Goal: Task Accomplishment & Management: Manage account settings

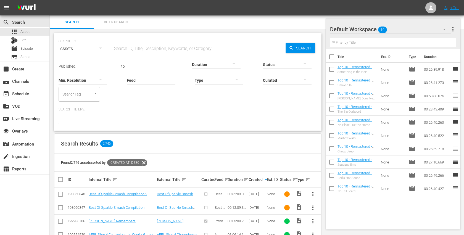
scroll to position [46, 0]
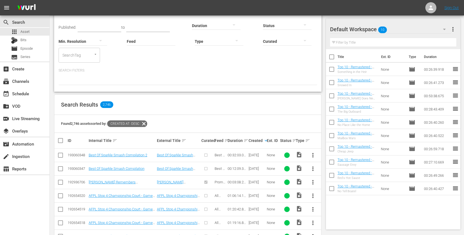
scroll to position [40, 0]
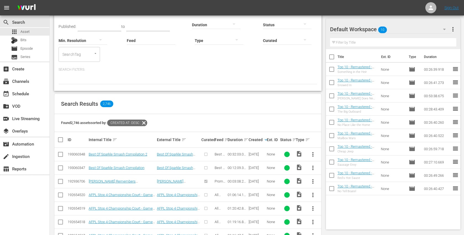
click at [312, 153] on span "more_vert" at bounding box center [313, 154] width 7 height 7
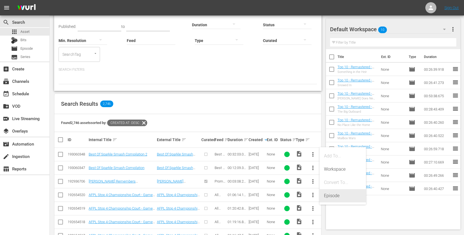
click at [333, 196] on div "Episode" at bounding box center [343, 195] width 38 height 13
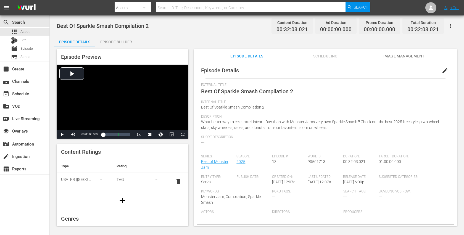
click at [442, 72] on span "edit" at bounding box center [445, 70] width 7 height 7
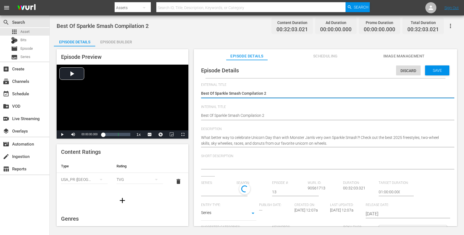
type input "Best of Monster Jam"
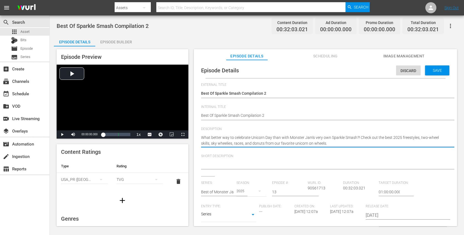
click at [233, 137] on textarea "What better way to celebrate Unicorn Day than with Monster Jam's very own Spark…" at bounding box center [324, 141] width 246 height 12
click at [213, 162] on textarea at bounding box center [324, 165] width 246 height 7
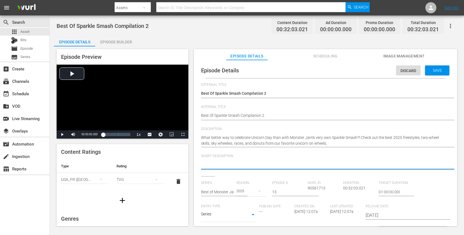
paste textarea "What better way to celebrate Unicorn Day than with Monster Jam's very own Spark…"
type textarea "What better way to celebrate Unicorn Day than with Monster Jam's very own Spark…"
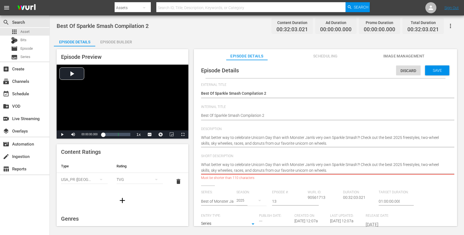
click at [357, 165] on textarea "What better way to celebrate Unicorn Day than with Monster Jam's very own Spark…" at bounding box center [324, 168] width 246 height 12
drag, startPoint x: 359, startPoint y: 165, endPoint x: 360, endPoint y: 175, distance: 10.8
click at [360, 175] on div "What better way to celebrate Unicorn Day than with Monster Jam's very own Spark…" at bounding box center [324, 168] width 246 height 18
type textarea "What better way to celebrate Unicorn Day than with Monster Jam's very own Spark…"
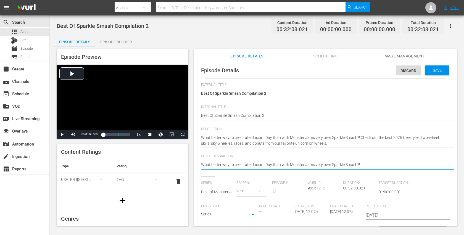
type textarea "What better way to celebrate Unicorn Day than with Monster Jam's very own Spark…"
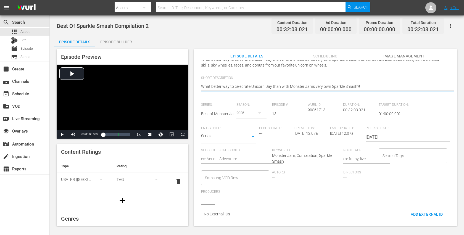
scroll to position [78, 0]
type textarea "What better way to celebrate Unicorn Day than with Monster Jam's very own Spark…"
click at [386, 154] on input "Search Tags" at bounding box center [408, 156] width 55 height 10
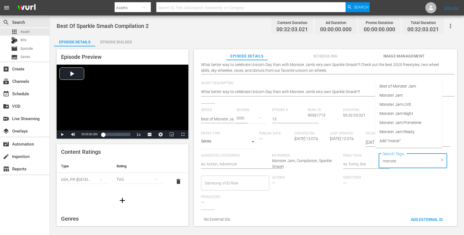
type input "monster"
click at [400, 88] on span "Best of Monster Jam" at bounding box center [398, 86] width 36 height 6
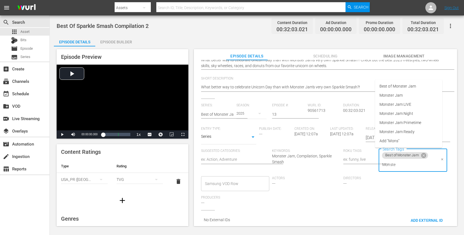
type input "Monster"
click at [398, 133] on span "Monster Jam Ready" at bounding box center [397, 132] width 35 height 6
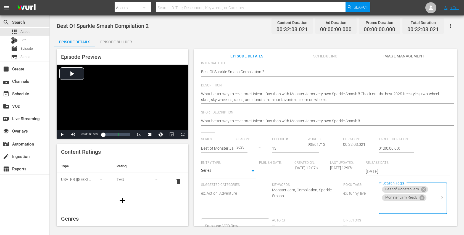
scroll to position [0, 0]
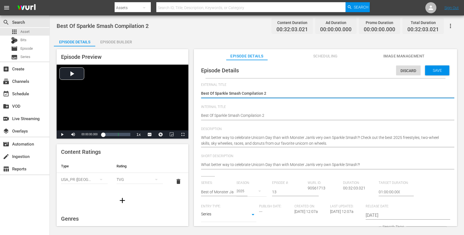
type textarea "Best Of Sparkle Smash Compilation 2o"
type textarea "Best Of Sparkle Smash Compilation 2of"
type textarea "Best Of Sparkle Smash Compilation 2of2"
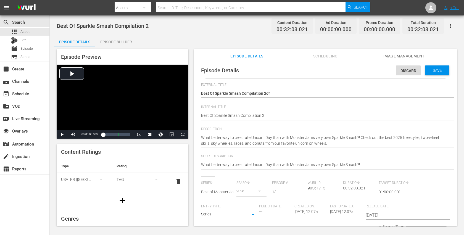
type textarea "Best Of Sparkle Smash Compilation 2of2"
drag, startPoint x: 262, startPoint y: 93, endPoint x: 279, endPoint y: 93, distance: 16.9
click at [279, 93] on textarea "Best Of Sparkle Smash Compilation 2" at bounding box center [324, 94] width 246 height 7
type textarea "Best Of Sparkle Smash Compilation2"
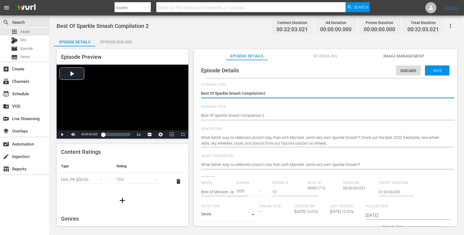
click at [258, 93] on textarea "Best Of Sparkle Smash Compilation 2" at bounding box center [324, 94] width 246 height 7
type textarea "Best Of Sparkle Smash"
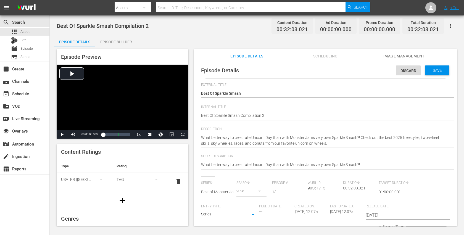
type textarea "Best Of Sparkle Smash"
type textarea "Best Of Sparkle Smash 2"
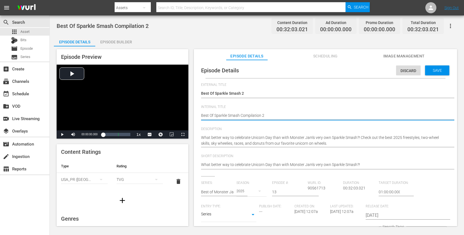
type textarea "BBest Of Sparkle Smash Compilation 2"
type textarea "BOBest Of Sparkle Smash Compilation 2"
type textarea "BOMBest Of Sparkle Smash Compilation 2"
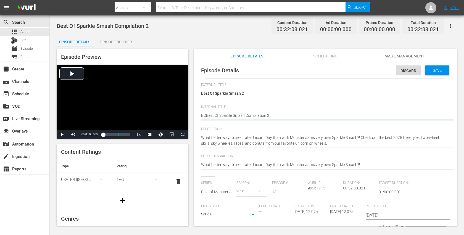
type textarea "BOMBest Of Sparkle Smash Compilation 2"
type textarea "BOMJBest Of Sparkle Smash Compilation 2"
type textarea "BOMJ Best Of Sparkle Smash Compilation 2"
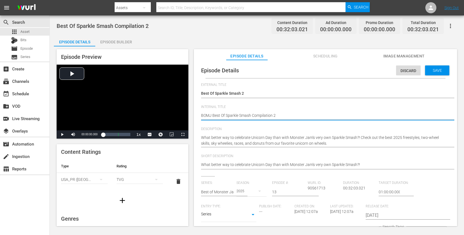
type textarea "BOMJ -Best Of Sparkle Smash Compilation 2"
type textarea "BOMJ - Best Of Sparkle Smash Compilation 2"
type textarea "BOMJ - SBest Of Sparkle Smash Compilation 2"
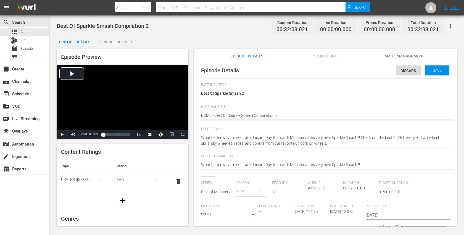
type textarea "BOMJ - SBest Of Sparkle Smash Compilation 2"
type textarea "BOMJ - S2Best Of Sparkle Smash Compilation 2"
type textarea "BOMJ - S20Best Of Sparkle Smash Compilation 2"
type textarea "BOMJ - S202Best Of Sparkle Smash Compilation 2"
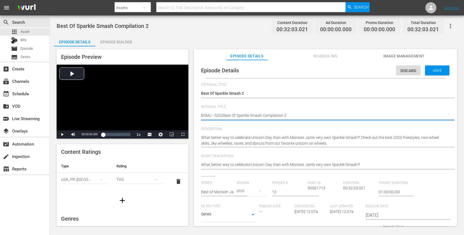
type textarea "BOMJ - S2025Best Of Sparkle Smash Compilation 2"
type textarea "BOMJ - S2025EBest Of Sparkle Smash Compilation 2"
type textarea "BOMJ - S2025E1Best Of Sparkle Smash Compilation 2"
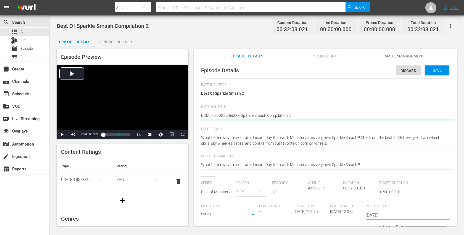
type textarea "BOMJ - S2025E1Best Of Sparkle Smash Compilation 2"
type textarea "BOMJ - S2025E13Best Of Sparkle Smash Compilation 2"
type textarea "BOMJ - S2025E13 Best Of Sparkle Smash Compilation 2"
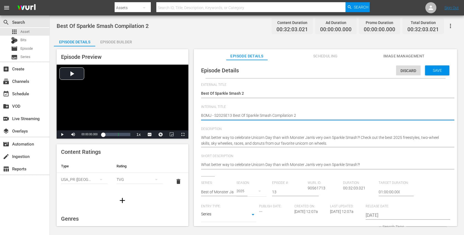
type textarea "BOMJ - S2025E13 -Best Of Sparkle Smash Compilation 2"
type textarea "BOMJ - S2025E13 - Best Of Sparkle Smash Compilation 2"
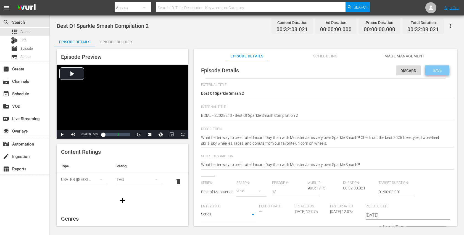
click at [429, 72] on div "Save" at bounding box center [437, 70] width 24 height 10
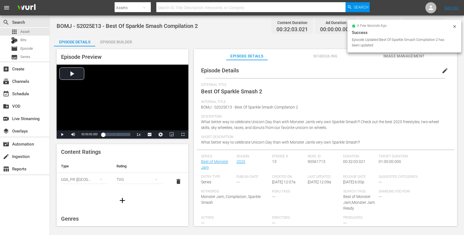
click at [125, 41] on div "Episode Builder" at bounding box center [115, 41] width 41 height 13
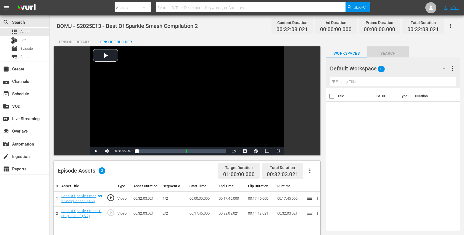
click at [388, 56] on span "Search" at bounding box center [387, 53] width 41 height 7
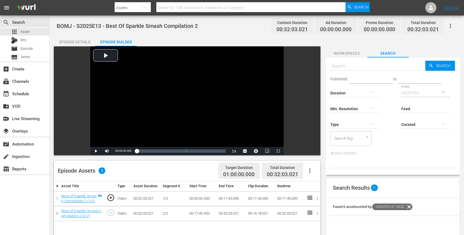
click at [369, 68] on input "text" at bounding box center [377, 66] width 95 height 13
type input "m"
click at [351, 55] on span "Workspaces" at bounding box center [346, 53] width 41 height 7
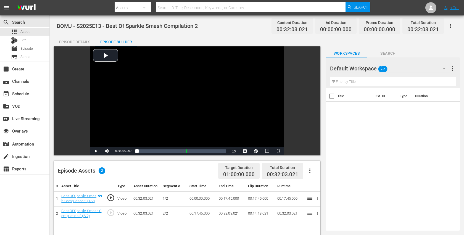
click at [408, 68] on div "Default Workspace" at bounding box center [390, 68] width 121 height 15
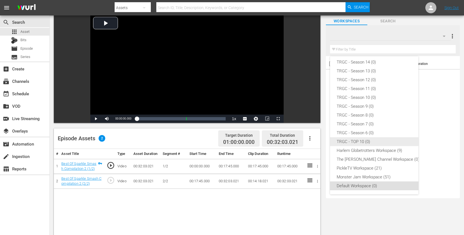
scroll to position [34, 0]
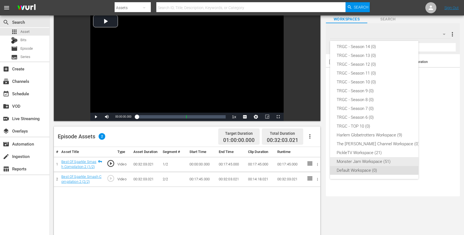
click at [373, 159] on div "Monster Jam Workspace (51)" at bounding box center [378, 161] width 83 height 9
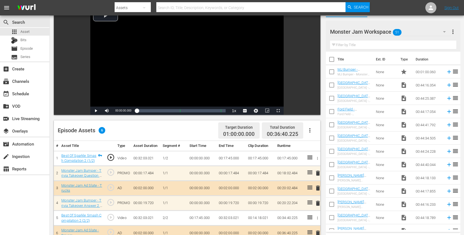
scroll to position [41, 0]
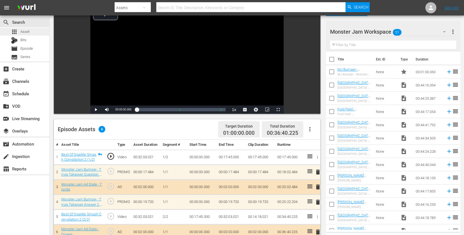
click at [28, 34] on span "Asset" at bounding box center [24, 32] width 9 height 6
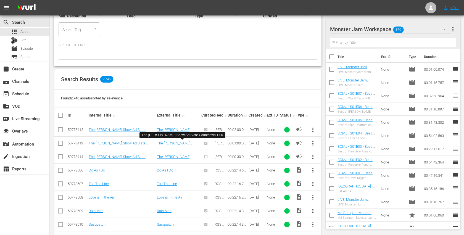
scroll to position [67, 0]
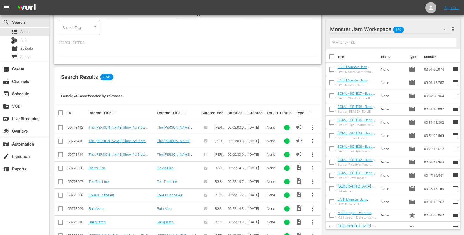
click at [266, 111] on th "Ext. ID" at bounding box center [272, 112] width 13 height 15
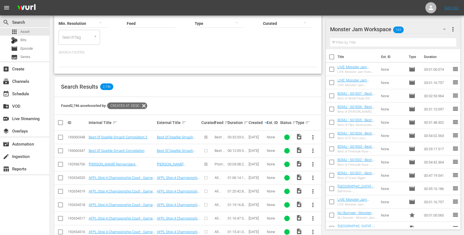
scroll to position [77, 0]
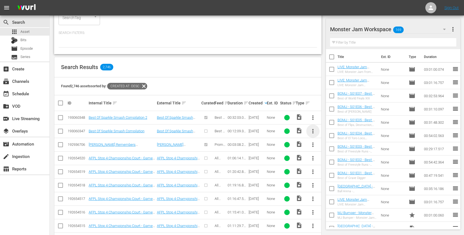
click at [314, 129] on span "more_vert" at bounding box center [313, 131] width 7 height 7
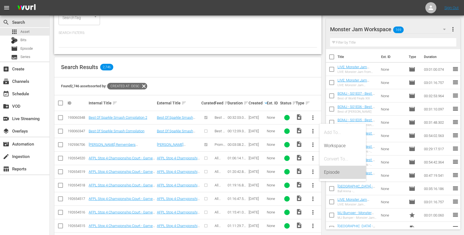
click at [325, 169] on div "Episode" at bounding box center [343, 172] width 38 height 13
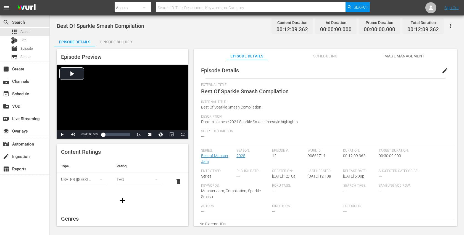
click at [442, 72] on span "edit" at bounding box center [445, 70] width 7 height 7
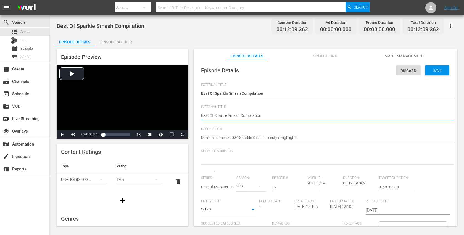
type textarea "BBest Of Sparkle Smash Compilation"
type textarea "BOBest Of Sparkle Smash Compilation"
type textarea "BOMBest Of Sparkle Smash Compilation"
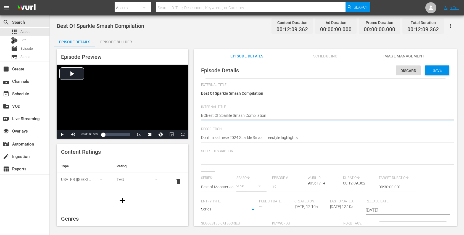
type textarea "BOMBest Of Sparkle Smash Compilation"
type textarea "BOMJBest Of Sparkle Smash Compilation"
type textarea "BOMJ Best Of Sparkle Smash Compilation"
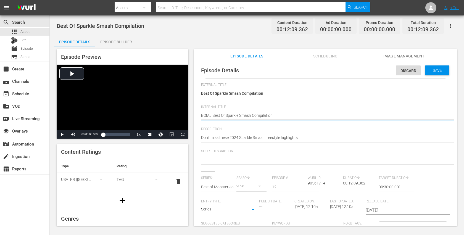
type textarea "BOMJ -Best Of Sparkle Smash Compilation"
type textarea "BOMJ - Best Of Sparkle Smash Compilation"
type textarea "BOMJ - SBest Of Sparkle Smash Compilation"
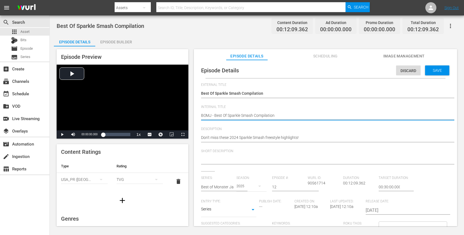
type textarea "BOMJ - SBest Of Sparkle Smash Compilation"
type textarea "BOMJ - S2Best Of Sparkle Smash Compilation"
type textarea "BOMJ - S20Best Of Sparkle Smash Compilation"
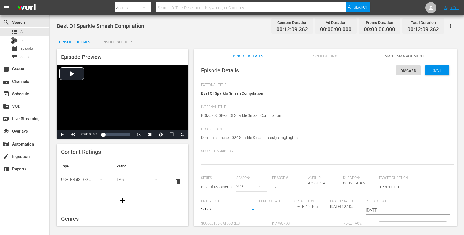
type textarea "BOMJ - S202Best Of Sparkle Smash Compilation"
type textarea "BOMJ - S2025Best Of Sparkle Smash Compilation"
type textarea "BOMJ - S2025EBest Of Sparkle Smash Compilation"
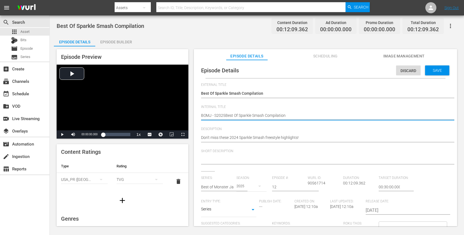
type textarea "BOMJ - S2025EBest Of Sparkle Smash Compilation"
type textarea "BOMJ - S2025E1Best Of Sparkle Smash Compilation"
type textarea "BOMJ - S2025E14Best Of Sparkle Smash Compilation"
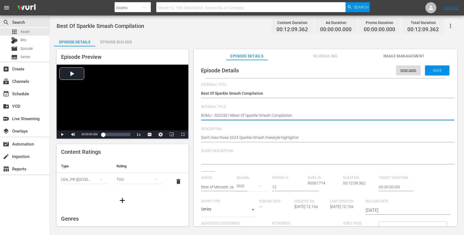
type textarea "BOMJ - S2025E1Best Of Sparkle Smash Compilation"
type textarea "BOMJ - S2025E12Best Of Sparkle Smash Compilation"
type textarea "BOMJ - S2025E12 Best Of Sparkle Smash Compilation"
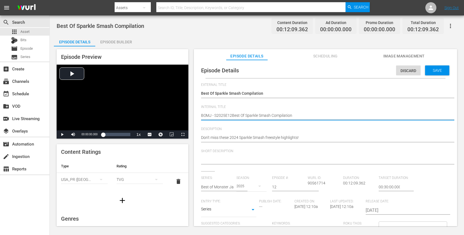
type textarea "BOMJ - S2025E12 Best Of Sparkle Smash Compilation"
type textarea "BOMJ - S2025E12 -Best Of Sparkle Smash Compilation"
type textarea "BOMJ - S2025E12 - Best Of Sparkle Smash Compilation"
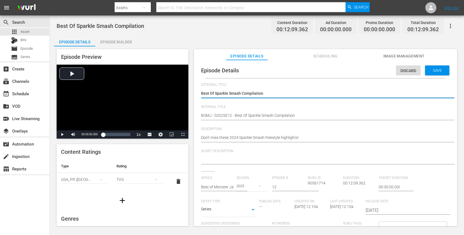
click at [244, 92] on textarea "Best Of Sparkle Smash Compilation" at bounding box center [324, 94] width 246 height 7
type textarea "Best Of Sparkle Smash"
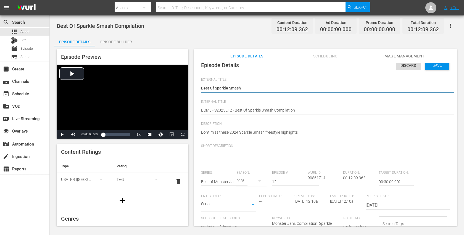
type textarea "Best Of Sparkle Smash"
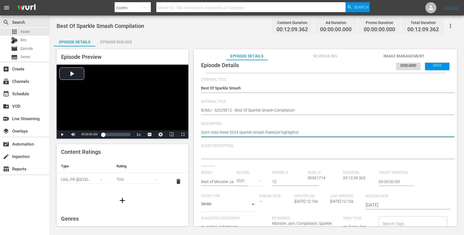
click at [253, 132] on textarea "Don't miss these 2024 Sparkle Smash freestyle highlights!" at bounding box center [324, 133] width 246 height 7
click at [245, 156] on textarea at bounding box center [324, 155] width 246 height 7
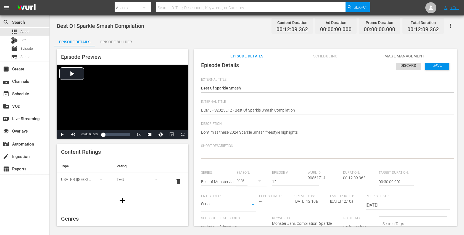
paste textarea "Don't miss these 2024 Sparkle Smash freestyle highlights!"
type textarea "Don't miss these 2024 Sparkle Smash freestyle highlights!"
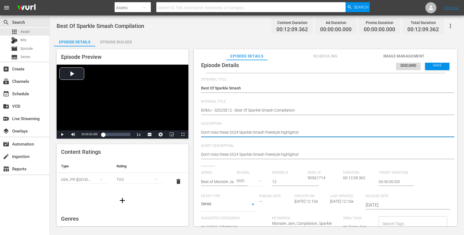
drag, startPoint x: 240, startPoint y: 132, endPoint x: 230, endPoint y: 132, distance: 9.1
type textarea "Don't miss these Sparkle Smash freestyle highlights!"
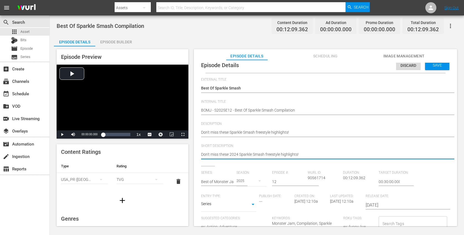
click at [232, 154] on textarea "Don't miss these 2024 Sparkle Smash freestyle highlights!" at bounding box center [324, 155] width 246 height 7
type textarea "Don't miss these Sparkle Smash freestyle highlights!"
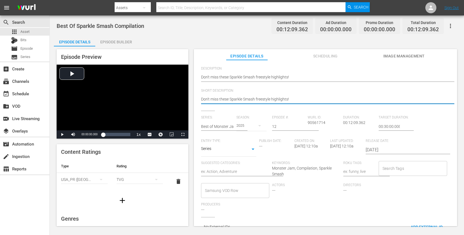
scroll to position [73, 0]
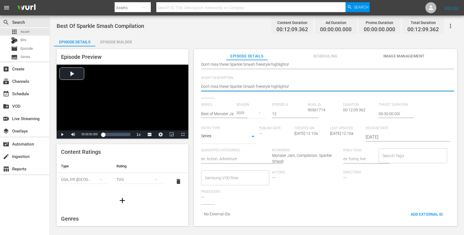
type textarea "Don't miss these Sparkle Smash freestyle highlights!"
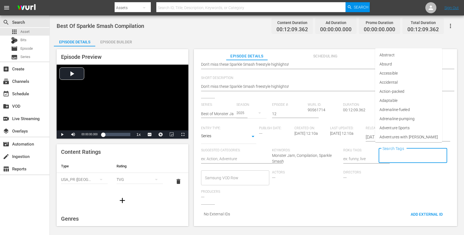
click at [402, 155] on input "Search Tags" at bounding box center [408, 156] width 55 height 10
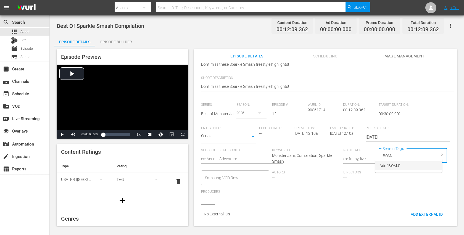
click at [395, 151] on input "BOMJ" at bounding box center [408, 156] width 55 height 10
type input "B"
type input "Best of"
click at [401, 167] on span "Best of Monster Jam" at bounding box center [398, 166] width 36 height 6
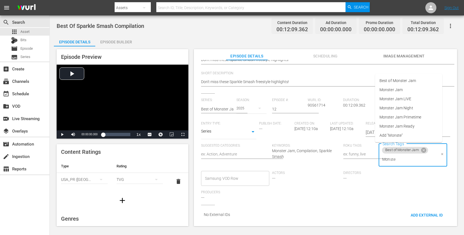
type input "Monster"
click at [401, 92] on span "Monster Jam" at bounding box center [391, 90] width 23 height 6
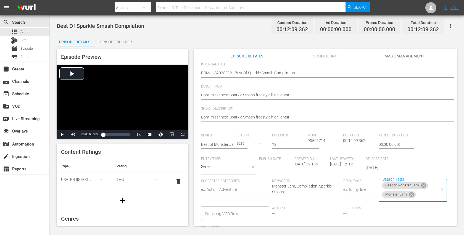
scroll to position [0, 0]
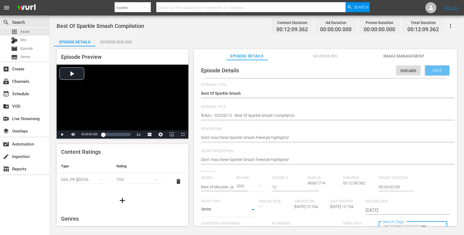
click at [437, 72] on span "Save" at bounding box center [438, 70] width 18 height 4
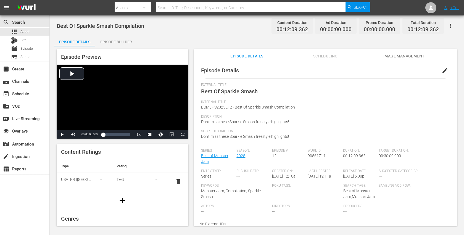
click at [115, 45] on div "Episode Builder" at bounding box center [115, 41] width 41 height 13
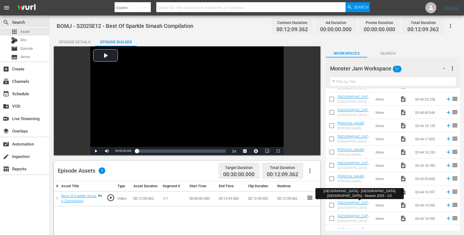
scroll to position [284, 0]
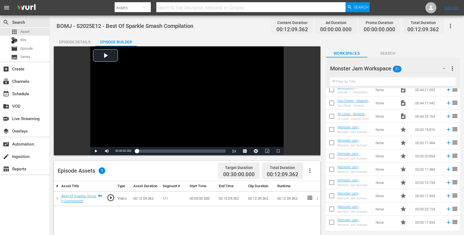
click at [387, 54] on span "Search" at bounding box center [387, 53] width 41 height 7
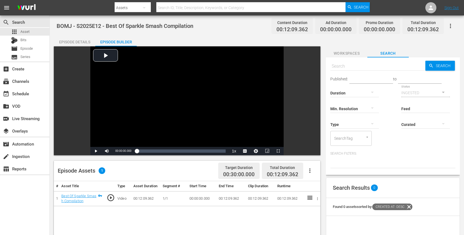
click at [351, 49] on button "Workspaces" at bounding box center [346, 51] width 41 height 11
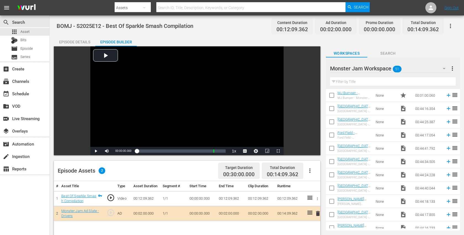
scroll to position [0, 0]
click at [24, 33] on span "Asset" at bounding box center [24, 32] width 9 height 6
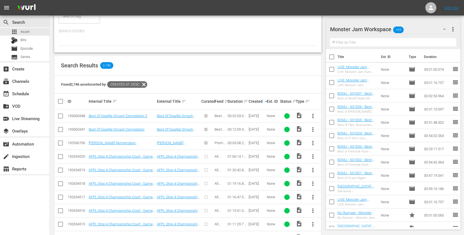
scroll to position [86, 0]
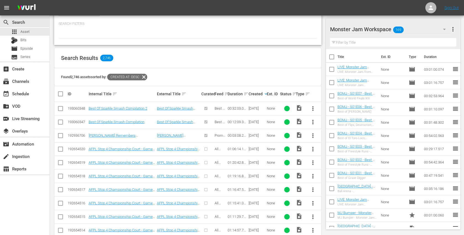
click at [313, 107] on span "more_vert" at bounding box center [313, 108] width 7 height 7
click at [338, 127] on div "Workspace" at bounding box center [343, 123] width 38 height 13
click at [124, 120] on link "Best Of Sparkle Smash Compilation" at bounding box center [117, 122] width 56 height 4
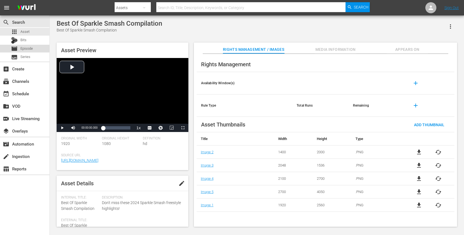
click at [22, 49] on span "Episode" at bounding box center [26, 49] width 12 height 6
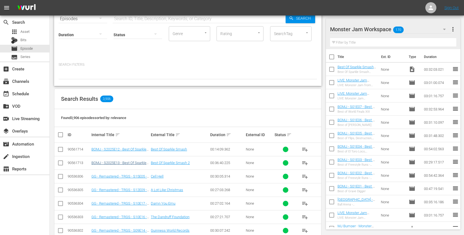
scroll to position [33, 0]
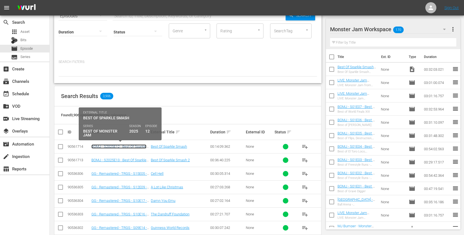
click at [135, 146] on link "BOMJ - S2025E12 - Best Of Sparkle Smash Compilation" at bounding box center [118, 149] width 55 height 8
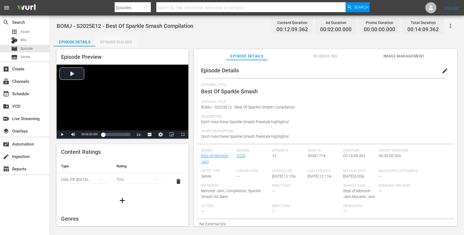
click at [128, 42] on div "Episode Builder" at bounding box center [115, 41] width 41 height 13
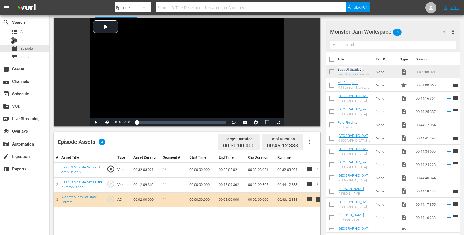
scroll to position [25, 0]
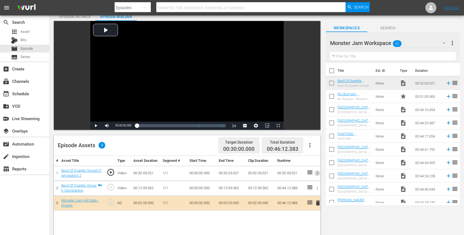
click at [318, 172] on icon "button" at bounding box center [318, 173] width 4 height 4
click at [311, 181] on li "Assign Key Asset" at bounding box center [299, 181] width 43 height 9
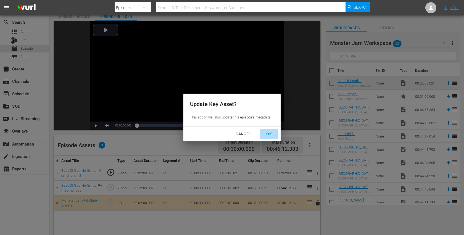
click at [274, 133] on div "OK" at bounding box center [269, 134] width 14 height 7
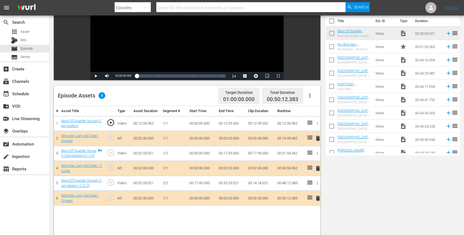
scroll to position [0, 0]
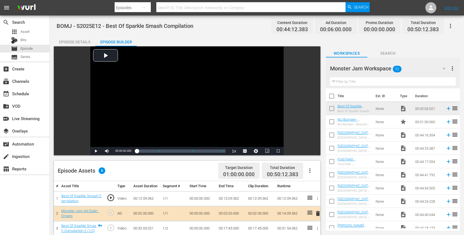
click at [84, 41] on div "Episode Details" at bounding box center [74, 41] width 41 height 13
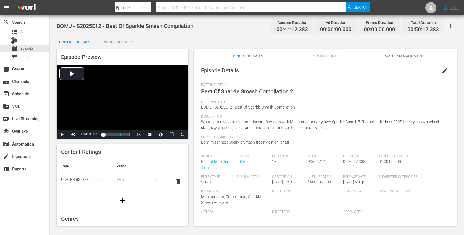
click at [439, 71] on button "edit" at bounding box center [445, 70] width 13 height 13
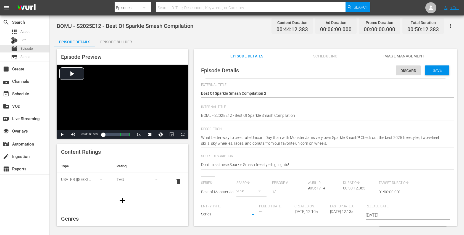
drag, startPoint x: 240, startPoint y: 93, endPoint x: 272, endPoint y: 92, distance: 32.3
click at [272, 92] on textarea "Best Of Sparkle Smash Compilation 2" at bounding box center [324, 94] width 246 height 7
type textarea "Best Of Sparkle Smash!"
type textarea "Best Of Sparkle Smash"
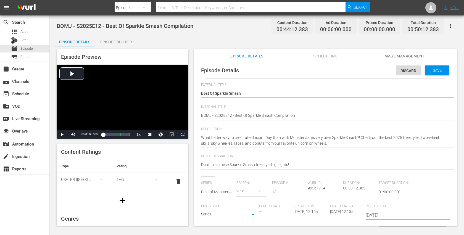
type textarea "Best Of Sparkle Smash"
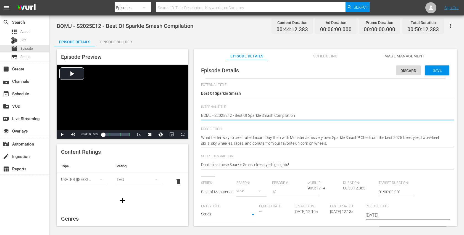
scroll to position [5, 0]
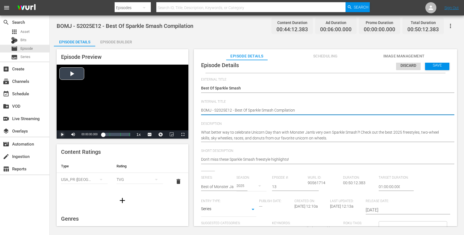
click at [62, 135] on span "Video Player" at bounding box center [62, 135] width 0 height 0
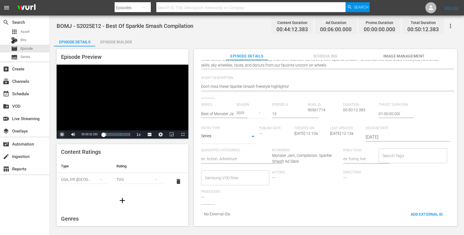
scroll to position [78, 0]
click at [388, 151] on input "Search Tags" at bounding box center [408, 156] width 55 height 10
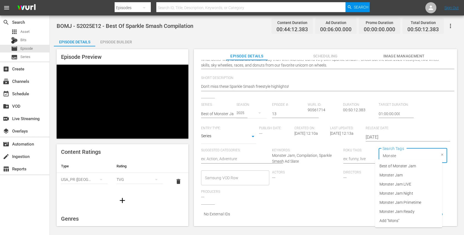
type input "Monster"
click at [391, 209] on span "Monster Jam Ready" at bounding box center [397, 212] width 35 height 6
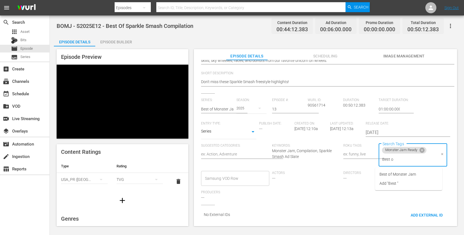
type input "Best of"
click at [398, 172] on span "Best of Monster Jam" at bounding box center [398, 175] width 36 height 6
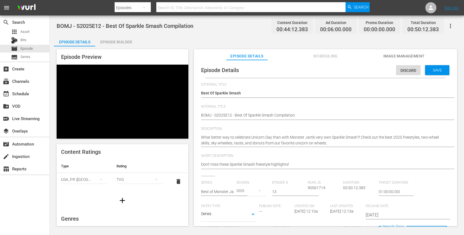
scroll to position [0, 0]
click at [434, 73] on div "Save" at bounding box center [437, 70] width 24 height 10
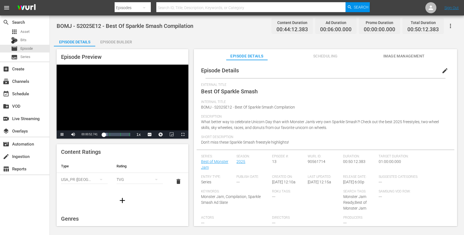
click at [125, 44] on div "Episode Builder" at bounding box center [115, 41] width 41 height 13
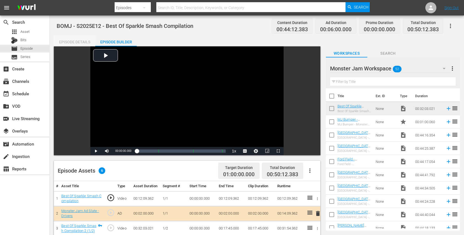
click at [77, 40] on div "Episode Details" at bounding box center [74, 41] width 41 height 13
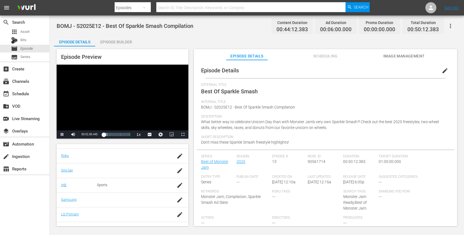
scroll to position [115, 0]
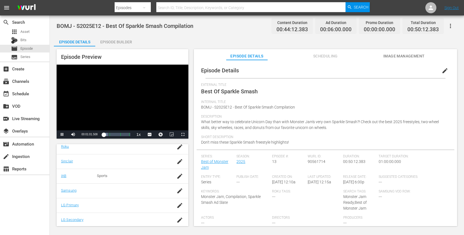
click at [391, 51] on button "Image Management" at bounding box center [404, 54] width 41 height 11
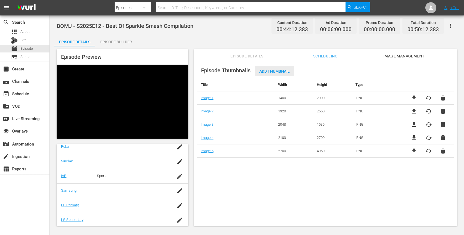
click at [284, 70] on span "Add Thumbnail" at bounding box center [274, 71] width 39 height 4
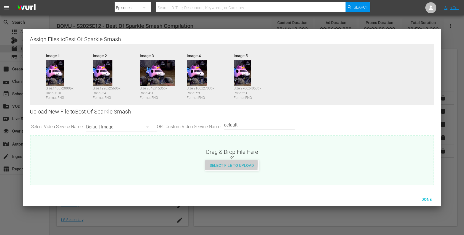
click at [209, 164] on span "Select File to Upload" at bounding box center [231, 165] width 53 height 4
type input "C:\fakepath\MJ 9_20 Episodic Thumbnail 1920x1080 (1).png"
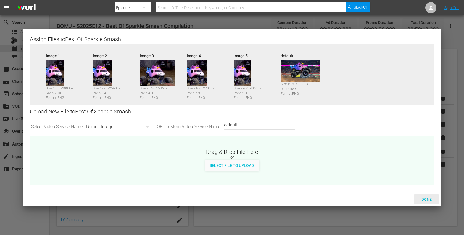
click at [423, 197] on span "Done" at bounding box center [426, 199] width 19 height 4
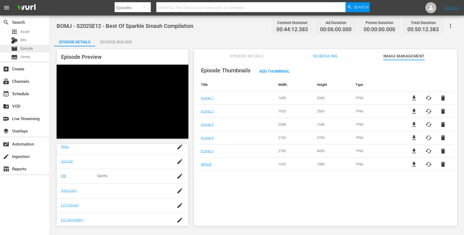
click at [29, 51] on span "Episode" at bounding box center [26, 49] width 12 height 6
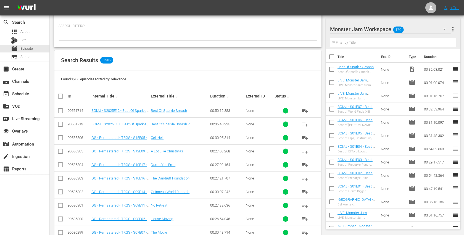
scroll to position [70, 0]
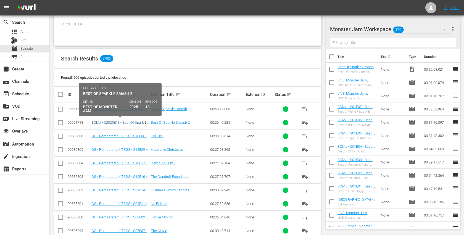
click at [99, 123] on link "BOMJ - S2025E13 - Best Of Sparkle Smash Compilation 2" at bounding box center [118, 124] width 55 height 8
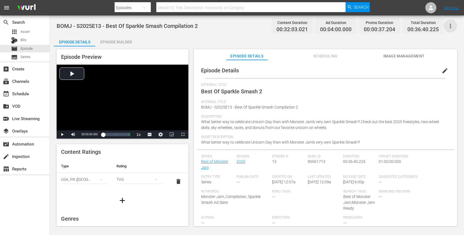
click at [450, 27] on icon "button" at bounding box center [450, 26] width 1 height 4
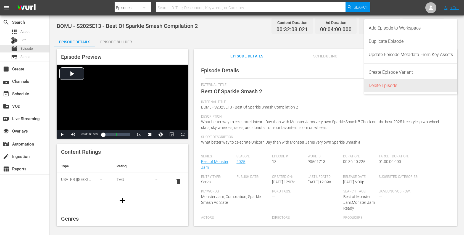
click at [418, 81] on div "Delete Episode" at bounding box center [411, 85] width 84 height 13
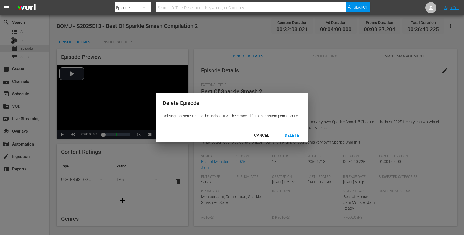
click at [291, 134] on div "DELETE" at bounding box center [291, 135] width 23 height 7
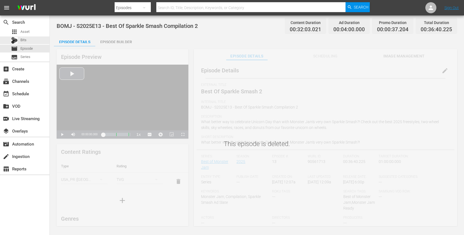
click at [29, 44] on div "apps Asset Bits movie Episode subtitles Series" at bounding box center [24, 44] width 49 height 33
click at [27, 49] on span "Episode" at bounding box center [26, 49] width 12 height 6
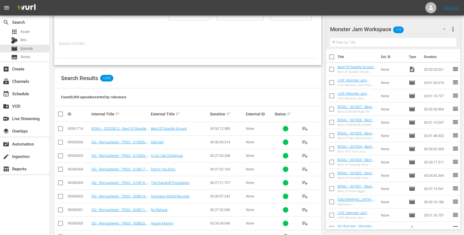
scroll to position [54, 0]
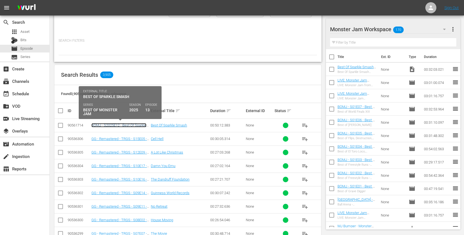
click at [118, 125] on link "BOMJ - S2025E12 - Best Of Sparkle Smash Compilation" at bounding box center [118, 127] width 55 height 8
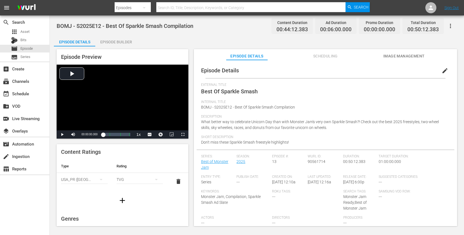
click at [442, 71] on span "edit" at bounding box center [445, 70] width 7 height 7
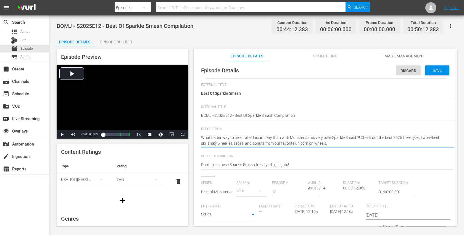
type textarea "What better way to celebrate Unicorn Day than with Monster Jam's very own Spark…"
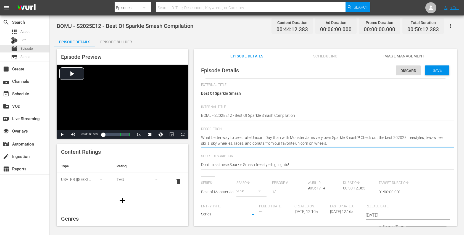
type textarea "What better way to celebrate Unicorn Day than with Monster Jam's very own Spark…"
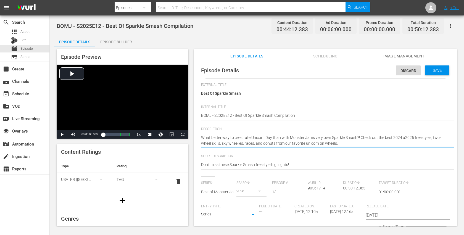
type textarea "What better way to celebrate Unicorn Day than with Monster Jam's very own Spark…"
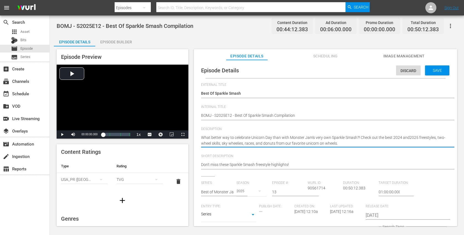
type textarea "What better way to celebrate Unicorn Day than with Monster Jam's very own Spark…"
click at [376, 137] on textarea "What better way to celebrate Unicorn Day than with Monster Jam's very own Spark…" at bounding box center [324, 141] width 246 height 12
type textarea "What better way to celebrate Unicorn Day than with Monster Jam's very own Spark…"
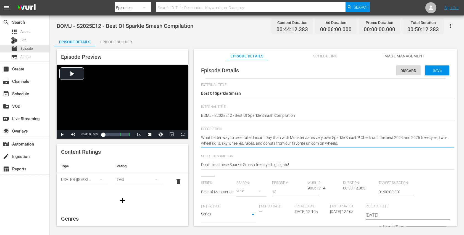
type textarea "What better way to celebrate Unicorn Day than with Monster Jam's very own Spark…"
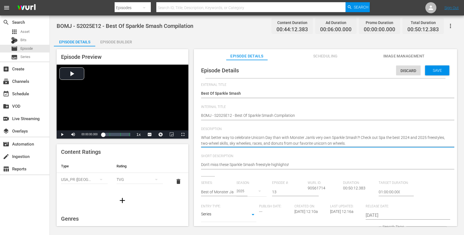
type textarea "What better way to celebrate Unicorn Day than with Monster Jam's very own Spark…"
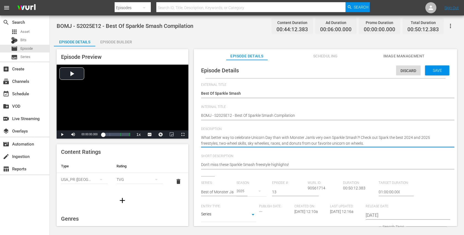
type textarea "What better way to celebrate Unicorn Day than with Monster Jam's very own Spark…"
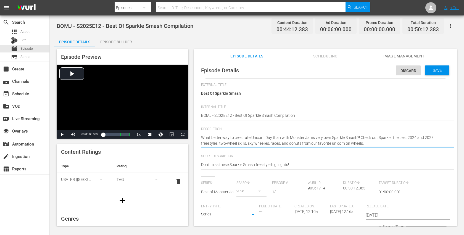
type textarea "What better way to celebrate Unicorn Day than with Monster Jam's very own Spark…"
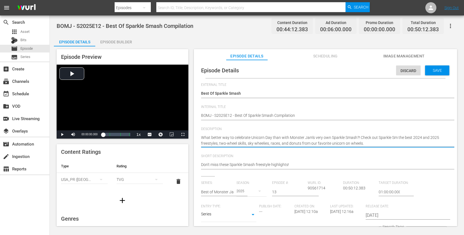
type textarea "What better way to celebrate Unicorn Day than with Monster Jam's very own Spark…"
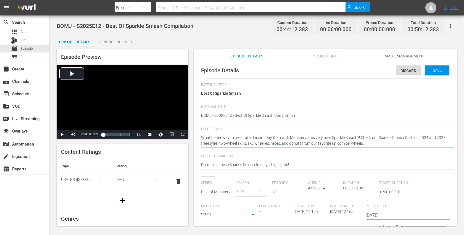
type textarea "What better way to celebrate Unicorn Day than with Monster Jam's very own Spark…"
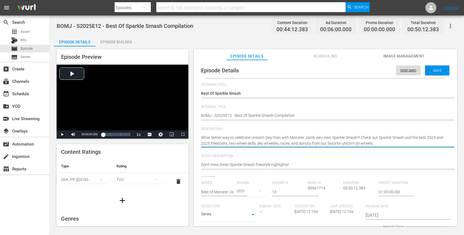
drag, startPoint x: 359, startPoint y: 137, endPoint x: 201, endPoint y: 137, distance: 158.9
click at [201, 137] on div "Episode Details Discard Save External Title Best Of Sparkle Smash Best Of Spark…" at bounding box center [326, 182] width 258 height 239
click at [375, 141] on textarea "What better way to celebrate Unicorn Day than with Monster Jam's very own Spark…" at bounding box center [324, 141] width 246 height 12
type textarea "What better way to celebrate Unicorn Day than with Monster Jam's very own Spark…"
click at [429, 71] on span "Save" at bounding box center [438, 70] width 18 height 4
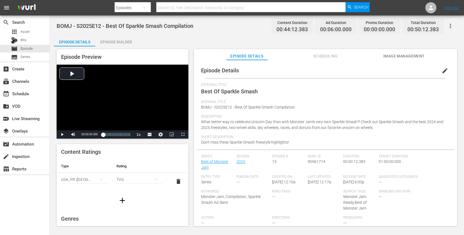
click at [126, 44] on div "Episode Builder" at bounding box center [115, 41] width 41 height 13
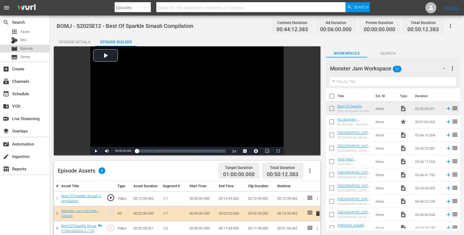
click at [27, 47] on span "Episode" at bounding box center [26, 49] width 12 height 6
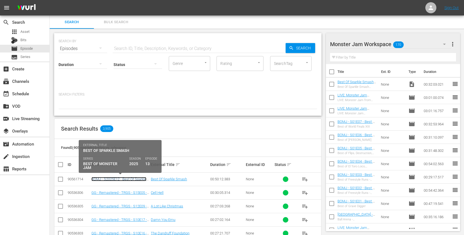
click at [124, 178] on link "BOMJ - S2025E12 - Best Of Sparkle Smash Compilation" at bounding box center [118, 181] width 55 height 8
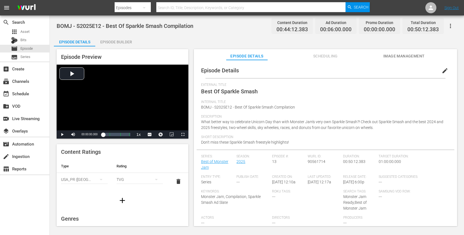
click at [128, 43] on div "Episode Builder" at bounding box center [115, 41] width 41 height 13
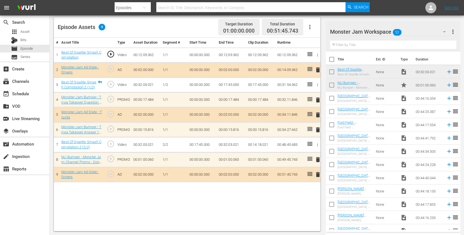
click at [109, 158] on span "play_circle_outline" at bounding box center [111, 159] width 8 height 8
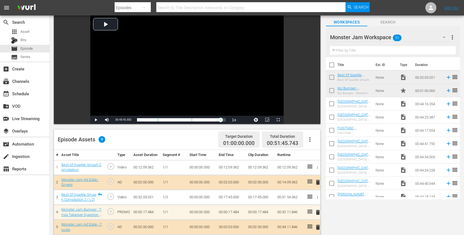
scroll to position [28, 0]
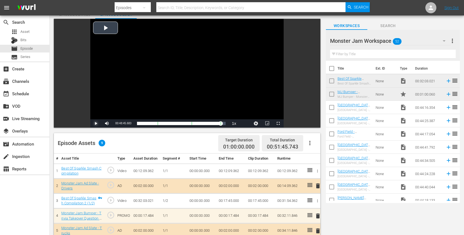
click at [96, 124] on span "Video Player" at bounding box center [96, 124] width 0 height 0
click at [349, 56] on input "text" at bounding box center [393, 54] width 126 height 9
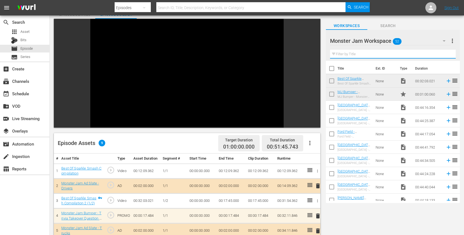
click at [383, 28] on span "Search" at bounding box center [387, 25] width 41 height 7
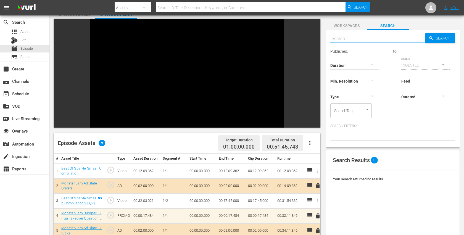
click at [369, 40] on input "text" at bounding box center [377, 38] width 95 height 13
type input "mj"
type input "sparkle"
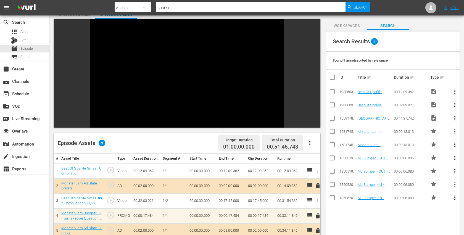
scroll to position [120, 0]
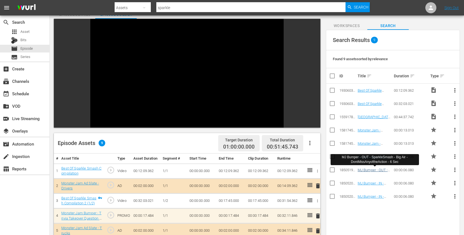
type input "sparkle"
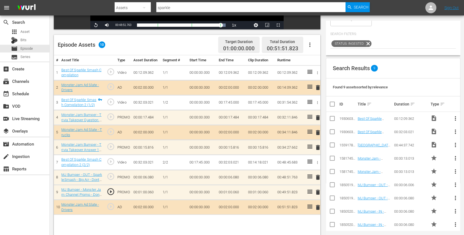
scroll to position [144, 0]
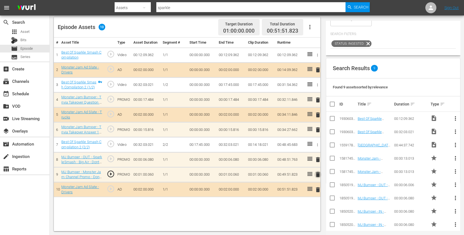
click at [317, 175] on span "delete" at bounding box center [318, 174] width 7 height 7
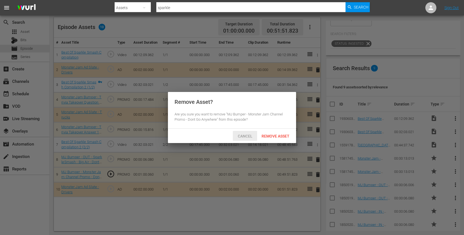
click at [241, 134] on span "Cancel" at bounding box center [244, 136] width 23 height 4
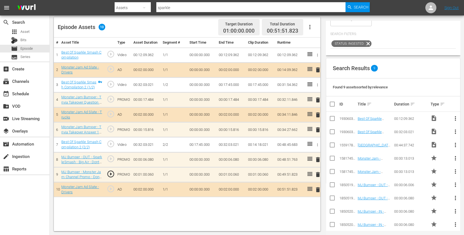
click at [316, 174] on span "delete" at bounding box center [318, 174] width 7 height 7
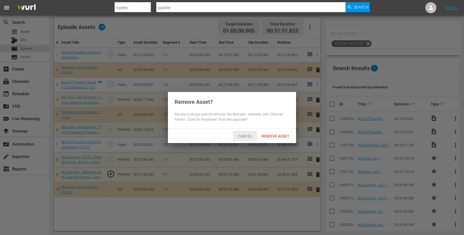
click at [248, 133] on div "Cancel" at bounding box center [245, 136] width 24 height 10
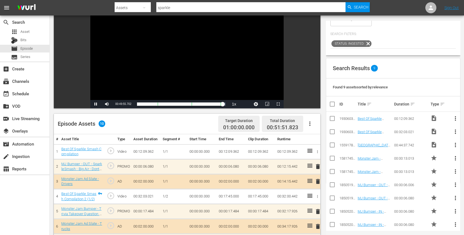
scroll to position [0, 0]
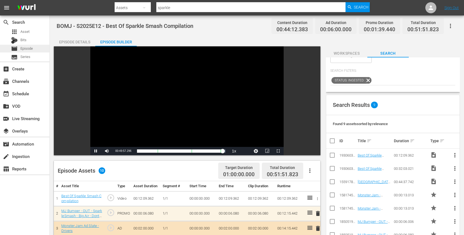
click at [26, 48] on span "Episode" at bounding box center [26, 49] width 12 height 6
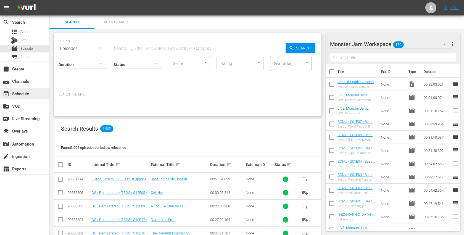
click at [33, 97] on div "event_available Schedule" at bounding box center [24, 93] width 49 height 11
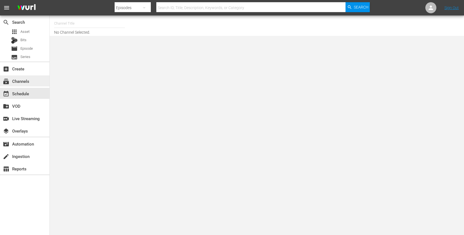
click at [40, 82] on div "subscriptions Channels" at bounding box center [24, 80] width 49 height 11
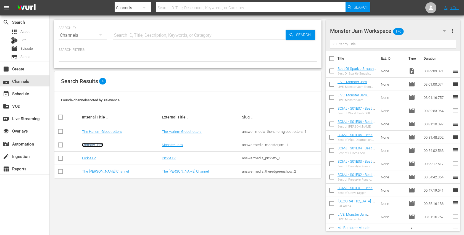
click at [99, 146] on link "Monster Jam" at bounding box center [92, 145] width 21 height 4
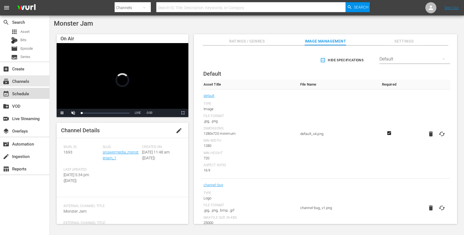
click at [36, 96] on div "event_available Schedule" at bounding box center [24, 93] width 49 height 11
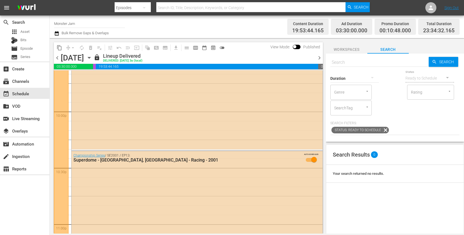
scroll to position [2551, 0]
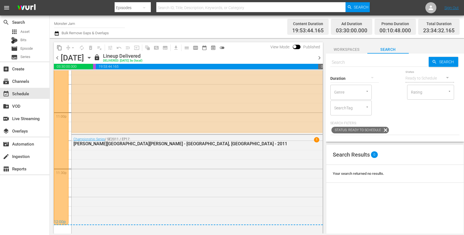
click at [318, 57] on span "chevron_right" at bounding box center [319, 57] width 7 height 7
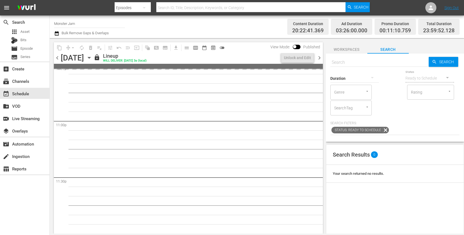
click at [318, 57] on span "chevron_right" at bounding box center [319, 57] width 7 height 7
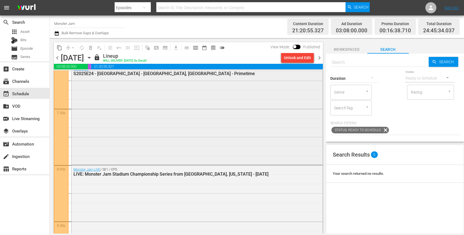
scroll to position [2159, 0]
click at [290, 126] on div "Primetime / SE2025 / EP24: S2025E24 - [GEOGRAPHIC_DATA] - [GEOGRAPHIC_DATA], [G…" at bounding box center [197, 114] width 251 height 99
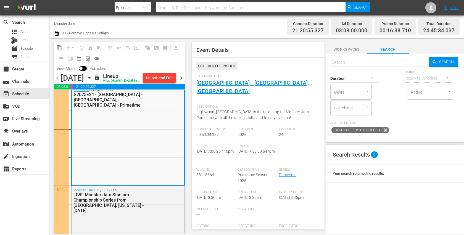
click at [190, 143] on span "Event Details Scheduled Episode External Title [GEOGRAPHIC_DATA] - [GEOGRAPHIC_…" at bounding box center [257, 136] width 138 height 196
click at [162, 76] on div "Unlock and Edit" at bounding box center [159, 78] width 27 height 10
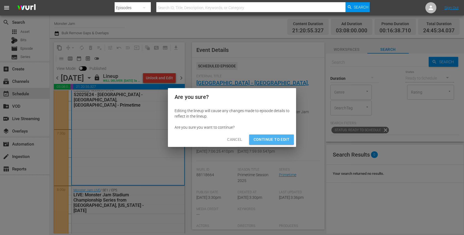
click at [266, 139] on span "Continue to Edit" at bounding box center [272, 139] width 36 height 7
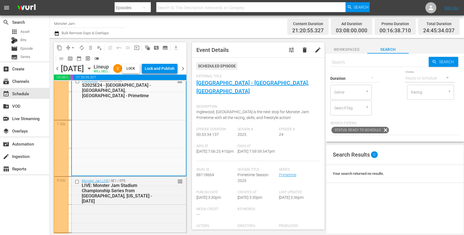
click at [182, 72] on span "chevron_right" at bounding box center [183, 68] width 7 height 7
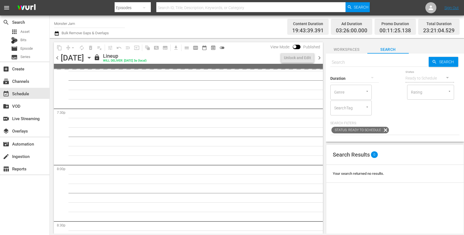
scroll to position [2018, 0]
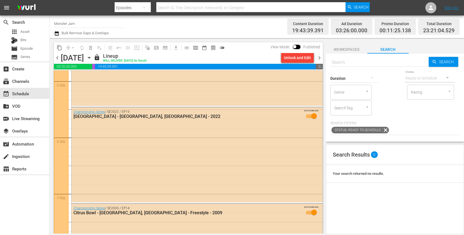
click at [296, 57] on div "Unlock and Edit" at bounding box center [297, 58] width 27 height 10
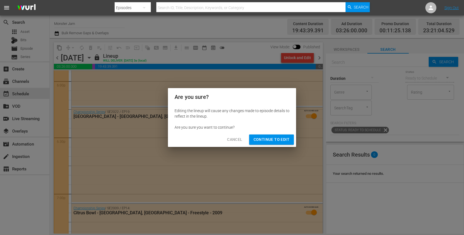
click at [264, 141] on span "Continue to Edit" at bounding box center [272, 139] width 36 height 7
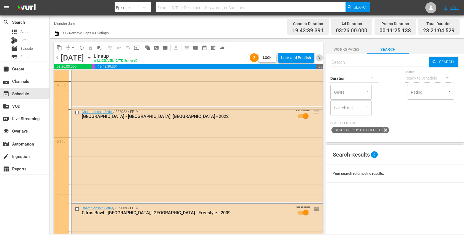
click at [319, 57] on span "chevron_right" at bounding box center [319, 57] width 7 height 7
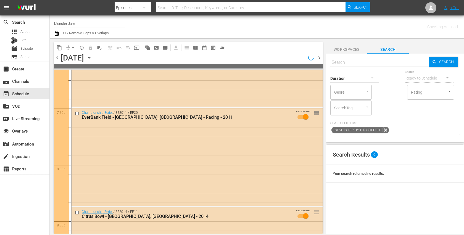
scroll to position [2028, 0]
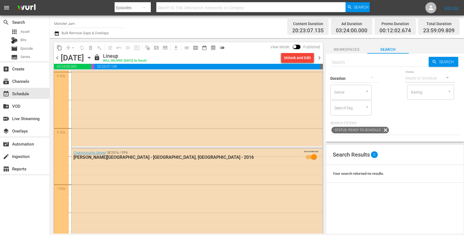
click at [287, 58] on div "Unlock and Edit" at bounding box center [297, 58] width 27 height 10
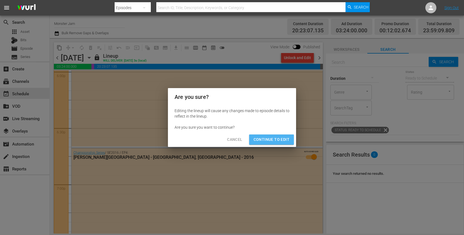
click at [276, 136] on button "Continue to Edit" at bounding box center [271, 140] width 45 height 10
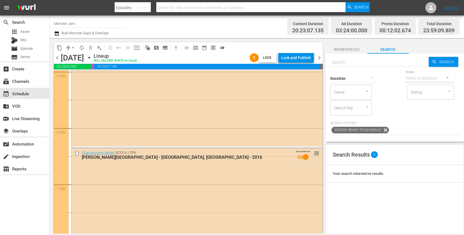
click at [321, 59] on span "chevron_right" at bounding box center [319, 57] width 7 height 7
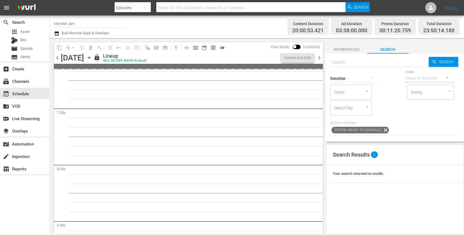
scroll to position [2075, 0]
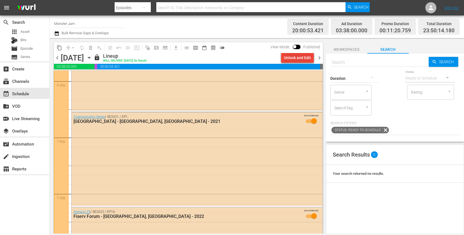
click at [293, 57] on div "Unlock and Edit" at bounding box center [297, 58] width 27 height 10
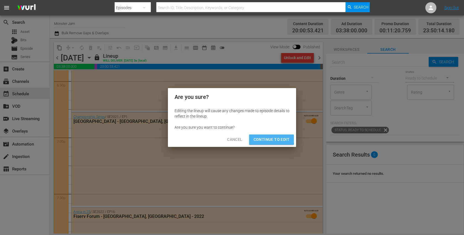
click at [268, 138] on span "Continue to Edit" at bounding box center [272, 139] width 36 height 7
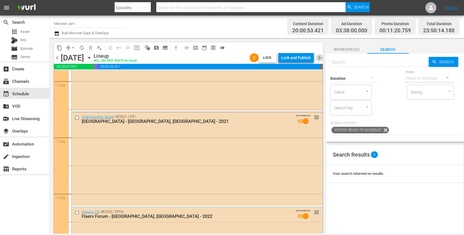
click at [320, 56] on span "chevron_right" at bounding box center [319, 57] width 7 height 7
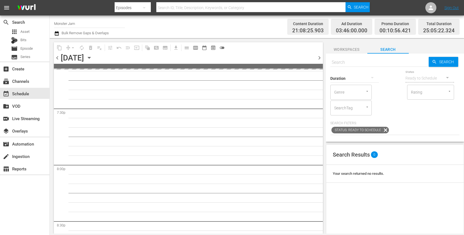
scroll to position [2150, 0]
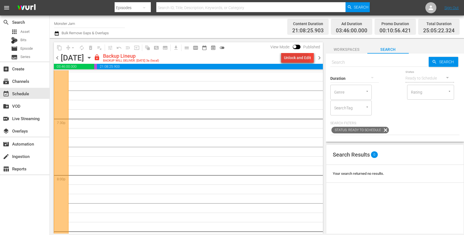
click at [292, 61] on div "Unlock and Edit" at bounding box center [297, 58] width 27 height 10
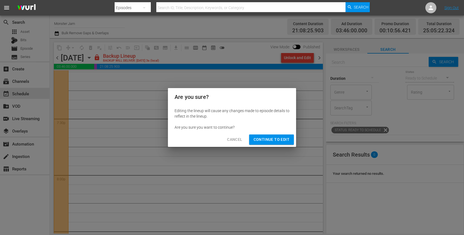
click at [265, 140] on span "Continue to Edit" at bounding box center [272, 139] width 36 height 7
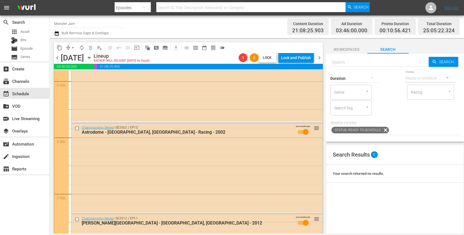
click at [322, 57] on span "chevron_right" at bounding box center [319, 57] width 7 height 7
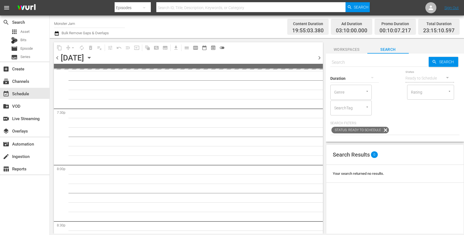
scroll to position [2056, 0]
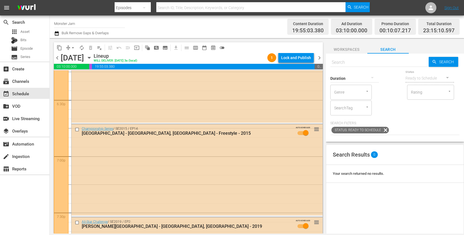
click at [59, 58] on span "chevron_left" at bounding box center [57, 57] width 7 height 7
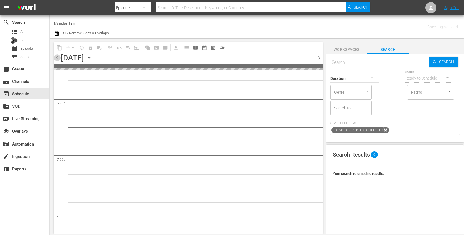
scroll to position [2159, 0]
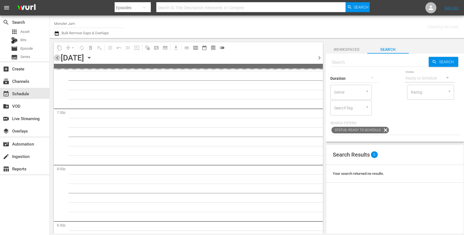
click at [59, 58] on span "chevron_left" at bounding box center [57, 57] width 7 height 7
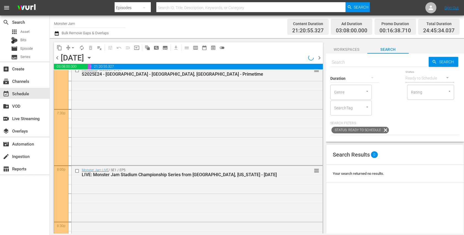
scroll to position [2065, 0]
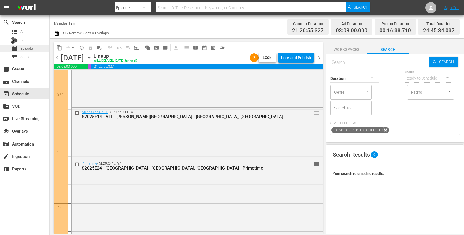
click at [28, 47] on span "Episode" at bounding box center [26, 49] width 12 height 6
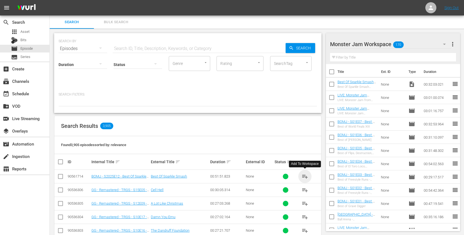
click at [306, 176] on span "playlist_add" at bounding box center [305, 176] width 7 height 7
click at [333, 98] on input "checkbox" at bounding box center [332, 99] width 12 height 12
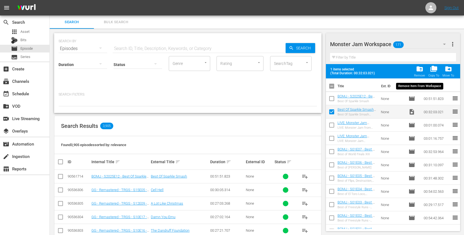
click at [419, 68] on span "folder_delete" at bounding box center [419, 68] width 7 height 7
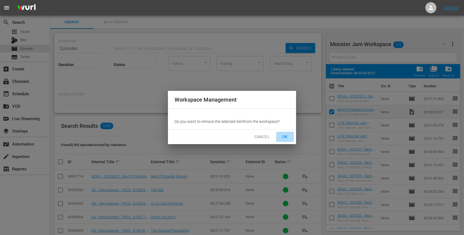
click at [283, 140] on button "OK" at bounding box center [285, 137] width 18 height 10
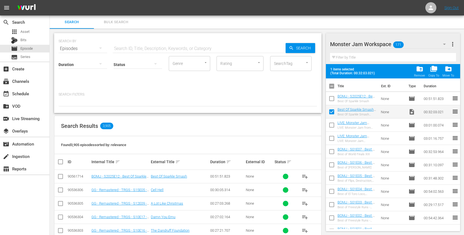
checkbox input "false"
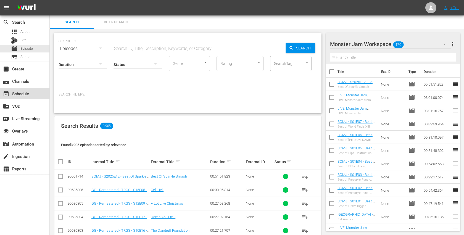
click at [31, 91] on div "event_available Schedule" at bounding box center [24, 93] width 49 height 11
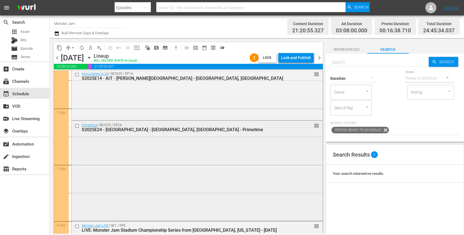
scroll to position [2104, 0]
click at [109, 149] on div "Primetime / SE2025 / EP24: S2025E24 - [GEOGRAPHIC_DATA] - [GEOGRAPHIC_DATA], [G…" at bounding box center [197, 170] width 251 height 99
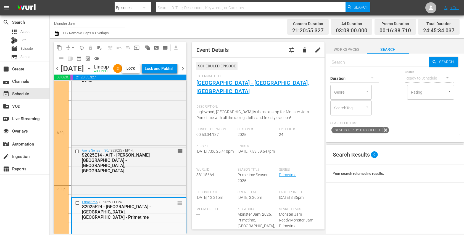
scroll to position [2037, 0]
click at [123, 175] on div "S2025E14 - AIT - [PERSON_NAME][GEOGRAPHIC_DATA] - [GEOGRAPHIC_DATA], [GEOGRAPHI…" at bounding box center [121, 164] width 78 height 21
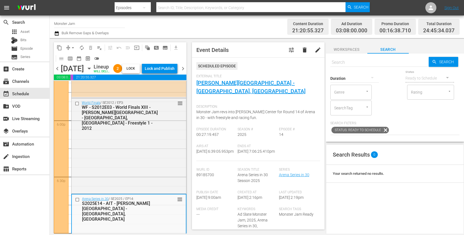
scroll to position [1985, 0]
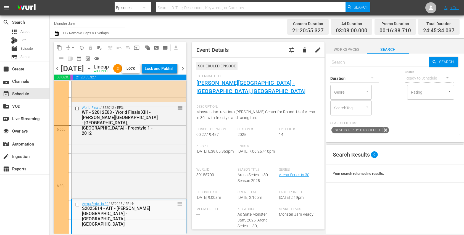
click at [123, 136] on div "WF - S2012E03 - World Finals XIII - [PERSON_NAME][GEOGRAPHIC_DATA] - [GEOGRAPHI…" at bounding box center [121, 123] width 78 height 26
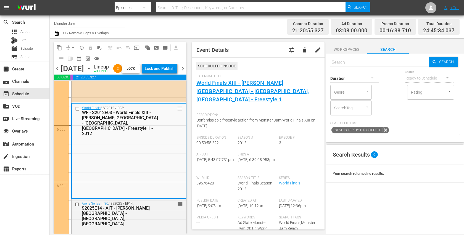
click at [335, 47] on span "Workspaces" at bounding box center [346, 49] width 41 height 7
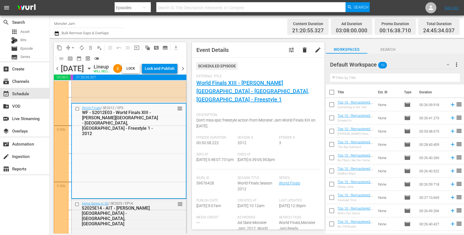
click at [403, 64] on div "Default Workspace 10" at bounding box center [392, 64] width 125 height 15
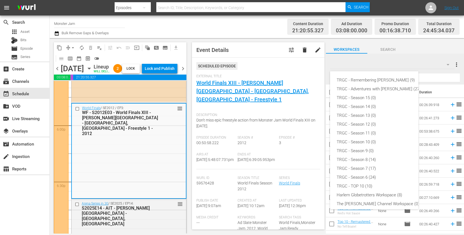
scroll to position [30, 0]
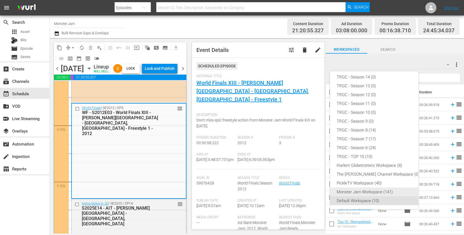
click at [357, 189] on div "Monster Jam Workspace (141)" at bounding box center [379, 192] width 84 height 9
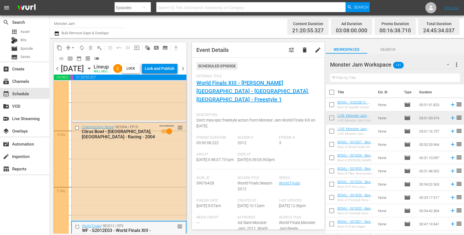
scroll to position [1866, 0]
click at [135, 160] on div "Championship Series / SE2004 / EP15: Citrus Bowl - [GEOGRAPHIC_DATA], [GEOGRAPH…" at bounding box center [129, 171] width 115 height 97
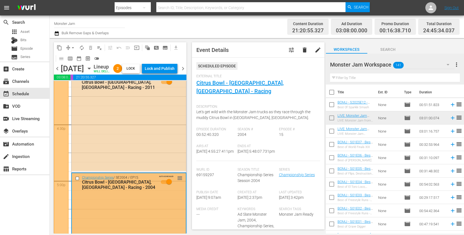
scroll to position [1807, 0]
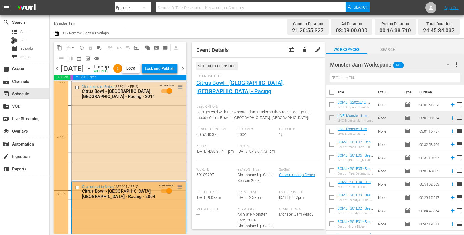
click at [135, 160] on div "Championship Series / SE2011 / EP13: Citrus Bowl - [GEOGRAPHIC_DATA], [GEOGRAPH…" at bounding box center [129, 131] width 115 height 98
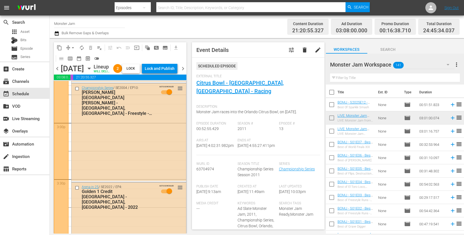
scroll to position [1644, 0]
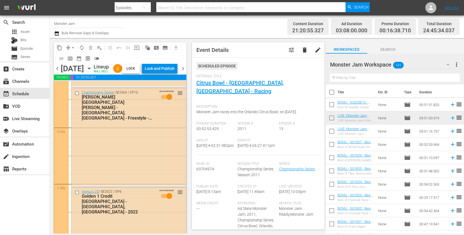
click at [135, 160] on div "Championship Series / SE2004 / EP10: [PERSON_NAME][GEOGRAPHIC_DATA][PERSON_NAME…" at bounding box center [129, 137] width 115 height 98
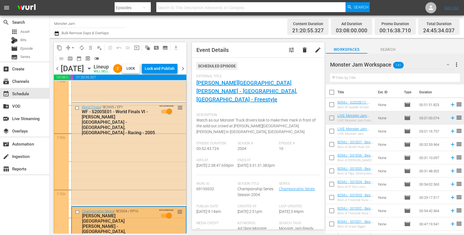
scroll to position [1519, 0]
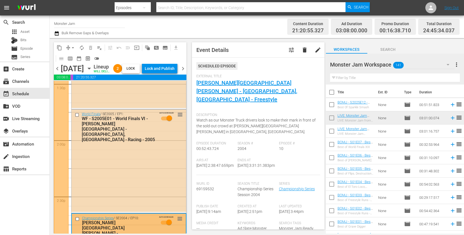
click at [135, 160] on div "World Finals / SE2005 / EP1: WF - S2005E01 - World Finals VI - [PERSON_NAME][GE…" at bounding box center [129, 161] width 115 height 102
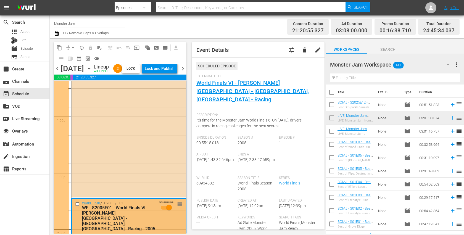
scroll to position [1419, 0]
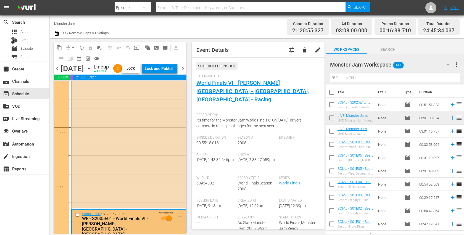
click at [135, 160] on div "World Finals / SE2018 / EP2: WF - S2018E02 - World Finals XIX - [PERSON_NAME][G…" at bounding box center [129, 70] width 115 height 276
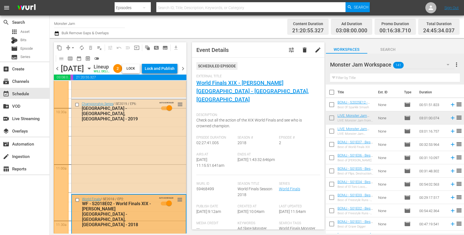
scroll to position [1156, 0]
click at [135, 160] on div "Championship Series / SE2019 / EP6: [GEOGRAPHIC_DATA] - [GEOGRAPHIC_DATA], [GEO…" at bounding box center [129, 146] width 115 height 93
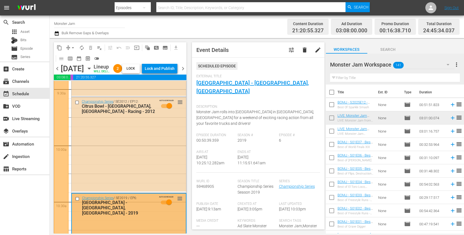
scroll to position [1061, 0]
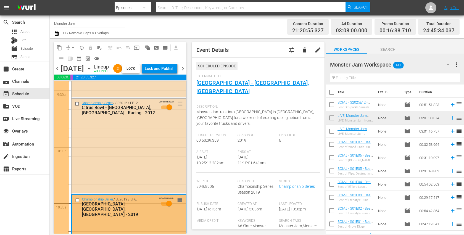
click at [135, 160] on div "Championship Series / SE2012 / EP12: Citrus Bowl - [GEOGRAPHIC_DATA], [GEOGRAPH…" at bounding box center [129, 146] width 115 height 94
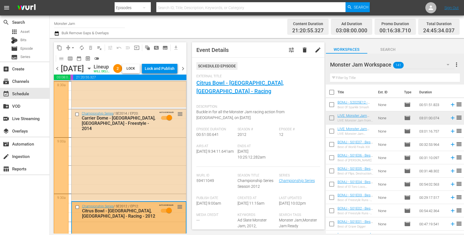
scroll to position [957, 0]
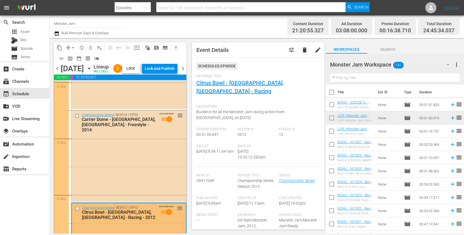
click at [135, 160] on div "Championship Series / SE2014 / EP20: Carrier Dome - [GEOGRAPHIC_DATA], [GEOGRAP…" at bounding box center [129, 156] width 115 height 91
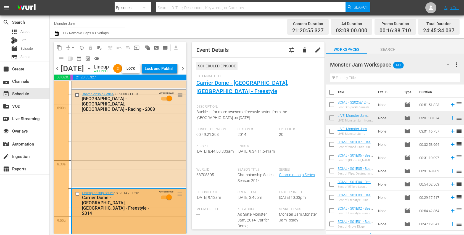
scroll to position [878, 0]
click at [135, 159] on div "Championship Series / SE2008 / EP19: [GEOGRAPHIC_DATA] - [GEOGRAPHIC_DATA], [GE…" at bounding box center [129, 139] width 115 height 97
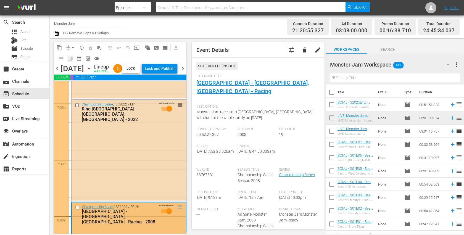
scroll to position [763, 0]
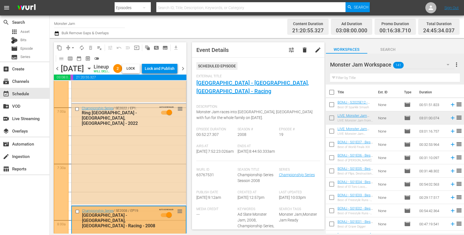
click at [135, 159] on div "Championship Series / SE2022 / EP1: Ring [GEOGRAPHIC_DATA] - [GEOGRAPHIC_DATA],…" at bounding box center [129, 154] width 115 height 101
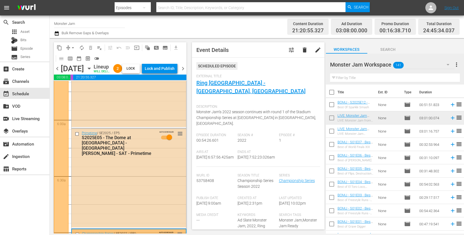
scroll to position [633, 0]
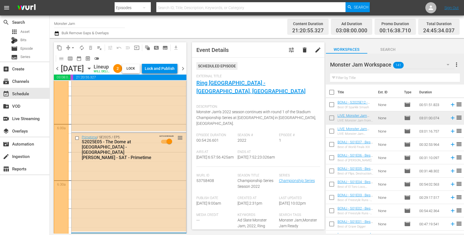
click at [135, 159] on div "S2025E05 - The Dome at [GEOGRAPHIC_DATA] - [GEOGRAPHIC_DATA][PERSON_NAME] - SAT…" at bounding box center [119, 149] width 74 height 21
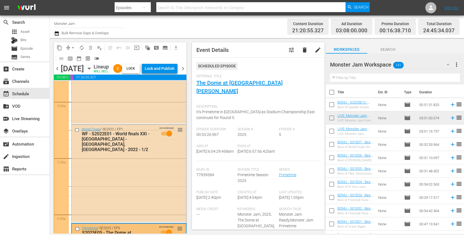
scroll to position [534, 0]
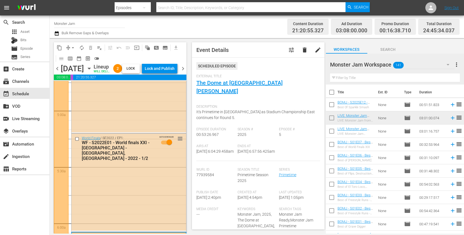
click at [135, 159] on div "WF - S2022E01 - World finals XXI - [GEOGRAPHIC_DATA] - [GEOGRAPHIC_DATA], [GEOG…" at bounding box center [119, 150] width 74 height 21
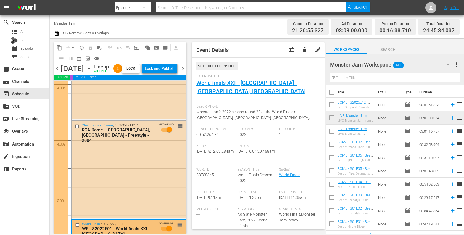
scroll to position [448, 0]
click at [135, 159] on div "Championship Series / SE2004 / EP12: RCA Dome - [GEOGRAPHIC_DATA], IN - Freesty…" at bounding box center [129, 169] width 115 height 97
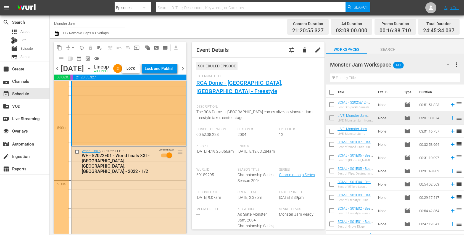
scroll to position [532, 0]
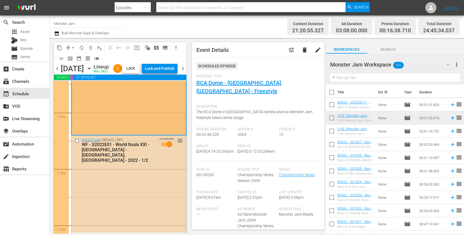
click at [131, 163] on div "WF - S2022E01 - World finals XXI - [GEOGRAPHIC_DATA] - [GEOGRAPHIC_DATA], [GEOG…" at bounding box center [119, 152] width 74 height 21
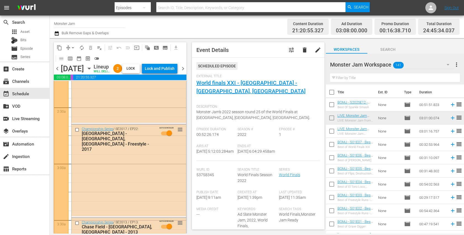
scroll to position [254, 0]
click at [131, 170] on div "Championship Series / SE2017 / EP22: [GEOGRAPHIC_DATA] - [GEOGRAPHIC_DATA], [GE…" at bounding box center [129, 170] width 115 height 91
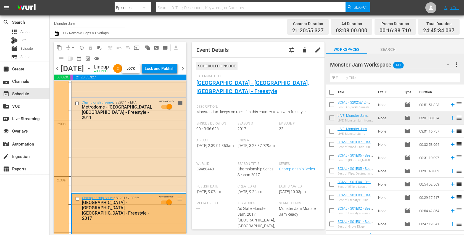
scroll to position [185, 0]
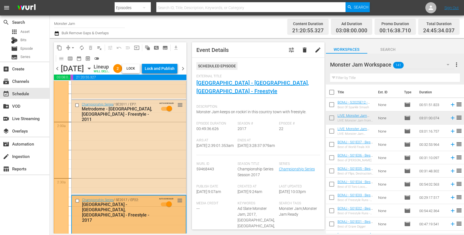
click at [131, 170] on div "Championship Series / SE2011 / EP7: Metrodome - [GEOGRAPHIC_DATA], [GEOGRAPHIC_…" at bounding box center [129, 147] width 115 height 94
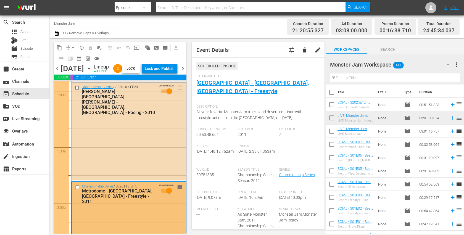
scroll to position [102, 0]
click at [131, 170] on div "Championship Series / SE2010 / EP20: [PERSON_NAME][GEOGRAPHIC_DATA][PERSON_NAME…" at bounding box center [129, 133] width 115 height 98
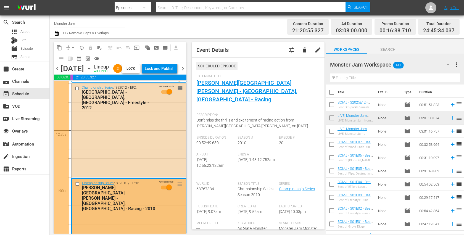
scroll to position [0, 0]
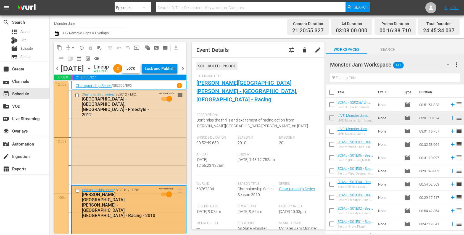
click at [131, 162] on div "Championship Series / SE2012 / EP2: [GEOGRAPHIC_DATA] - [GEOGRAPHIC_DATA], [GEO…" at bounding box center [129, 137] width 115 height 94
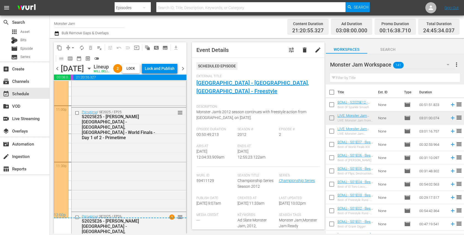
scroll to position [2559, 0]
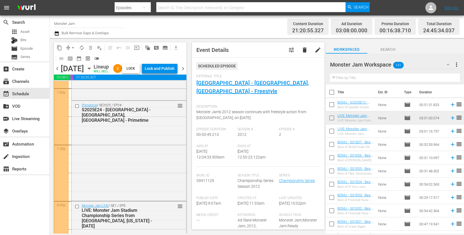
scroll to position [2132, 0]
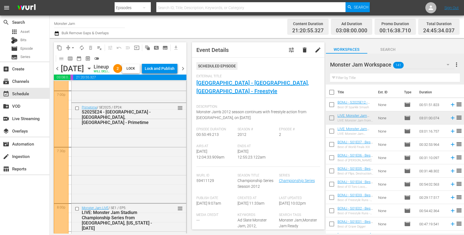
click at [131, 162] on div "Primetime / SE2025 / EP24: S2025E24 - [GEOGRAPHIC_DATA] - [GEOGRAPHIC_DATA], [G…" at bounding box center [129, 152] width 115 height 99
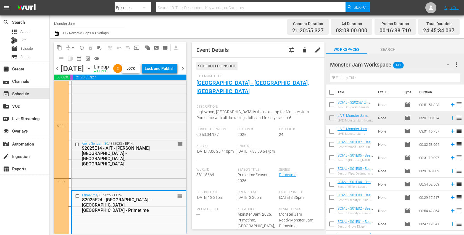
scroll to position [2059, 0]
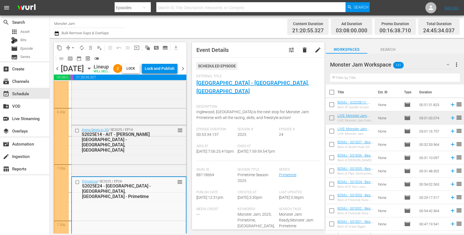
click at [131, 162] on div "Arena Series in 30 / SE2025 / EP14: S2025E14 - AIT - Resch Center - Green Bay, …" at bounding box center [129, 150] width 115 height 50
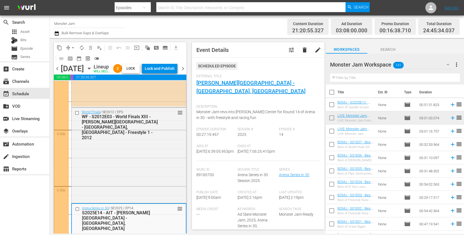
scroll to position [1973, 0]
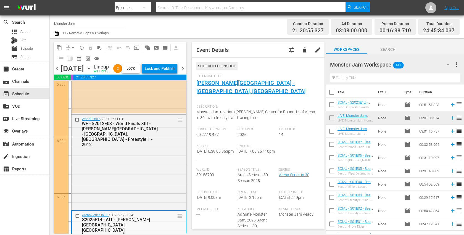
click at [131, 162] on div "World Finals / SE2012 / EP3: WF - S2012E03 - World Finals XIII - Sam Boyd Stadi…" at bounding box center [129, 162] width 115 height 94
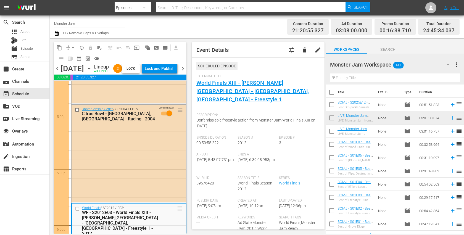
scroll to position [1879, 0]
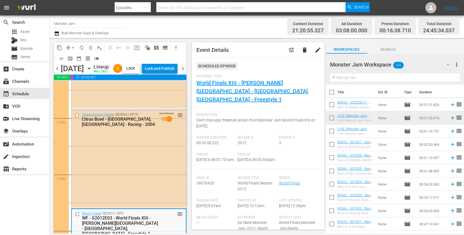
click at [131, 162] on div "Championship Series / SE2004 / EP15: Citrus Bowl - [GEOGRAPHIC_DATA], [GEOGRAPH…" at bounding box center [129, 158] width 115 height 97
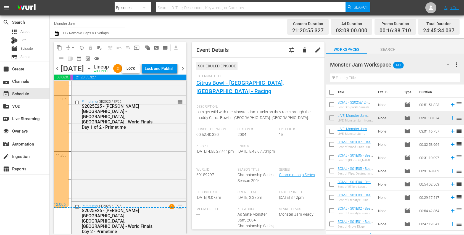
scroll to position [2576, 0]
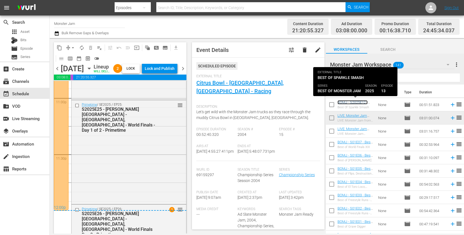
click at [346, 102] on link "BOMJ - S2025E12 - Best Of Sparkle Smash Compilation" at bounding box center [356, 106] width 36 height 12
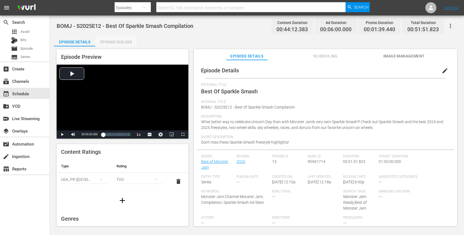
click at [115, 40] on div "Episode Builder" at bounding box center [115, 41] width 41 height 13
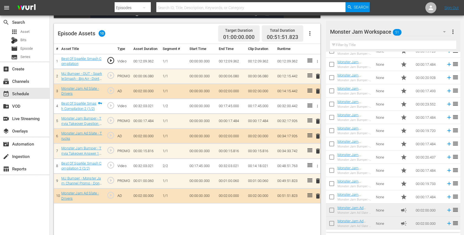
scroll to position [141, 0]
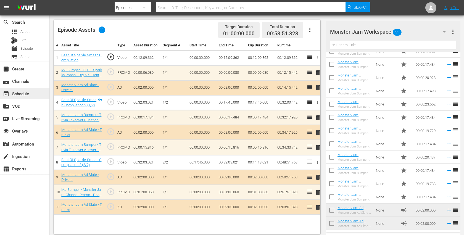
click at [30, 93] on div "event_available Schedule" at bounding box center [15, 92] width 31 height 5
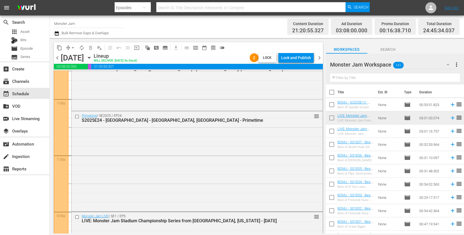
scroll to position [2112, 0]
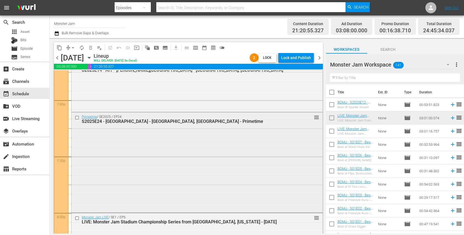
click at [78, 118] on input "checkbox" at bounding box center [78, 117] width 6 height 5
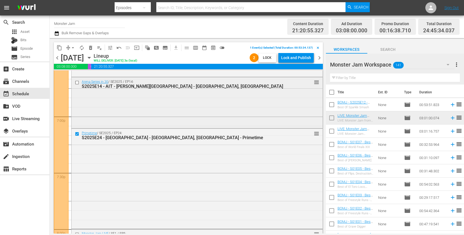
scroll to position [2096, 0]
click at [92, 49] on span "delete_forever_outlined" at bounding box center [91, 48] width 6 height 6
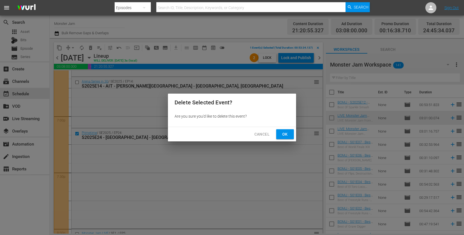
click at [284, 136] on span "Ok" at bounding box center [285, 134] width 9 height 7
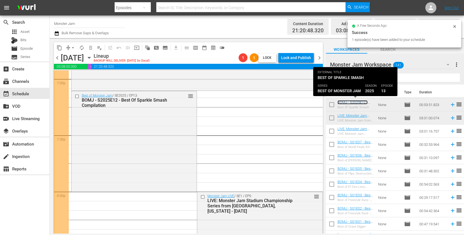
scroll to position [2141, 0]
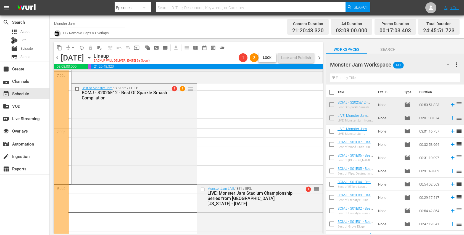
click at [56, 32] on icon "button" at bounding box center [57, 33] width 4 height 4
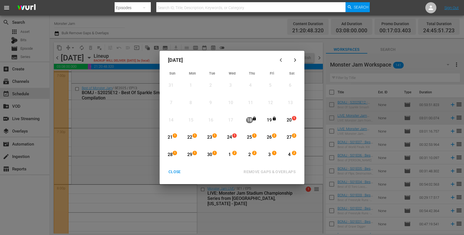
click at [287, 120] on div "20" at bounding box center [289, 120] width 7 height 6
click at [288, 136] on div "27" at bounding box center [289, 137] width 7 height 6
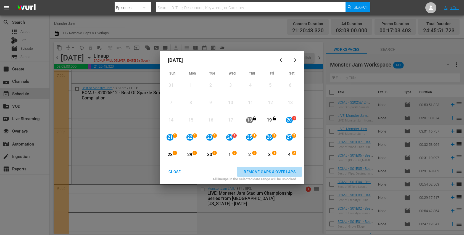
click at [280, 170] on div "REMOVE GAPS & OVERLAPS" at bounding box center [269, 172] width 61 height 7
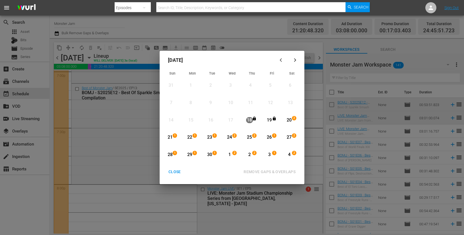
click at [180, 172] on div "CLOSE" at bounding box center [174, 172] width 21 height 7
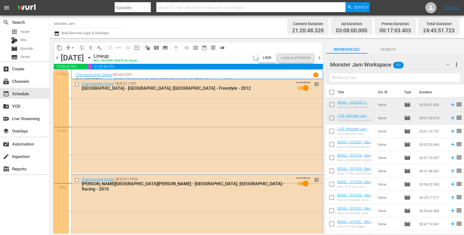
click at [55, 33] on icon "button" at bounding box center [57, 33] width 4 height 4
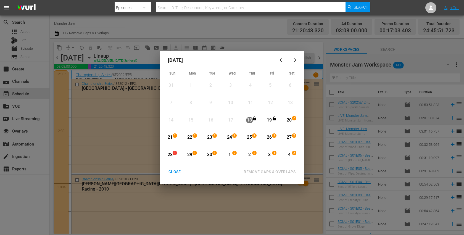
click at [289, 137] on div "27" at bounding box center [289, 137] width 7 height 6
click at [290, 155] on div "4" at bounding box center [289, 155] width 7 height 6
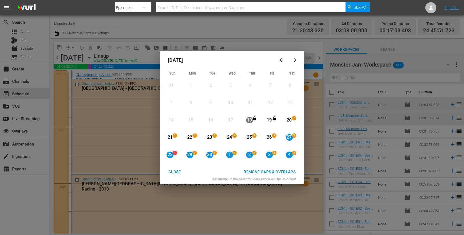
click at [286, 170] on div "REMOVE GAPS & OVERLAPS" at bounding box center [269, 172] width 61 height 7
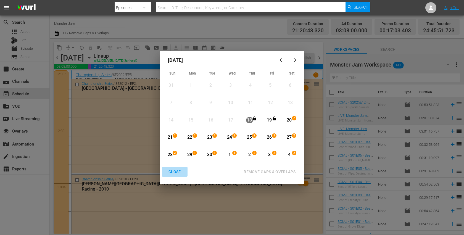
click at [176, 170] on div "CLOSE" at bounding box center [174, 172] width 21 height 7
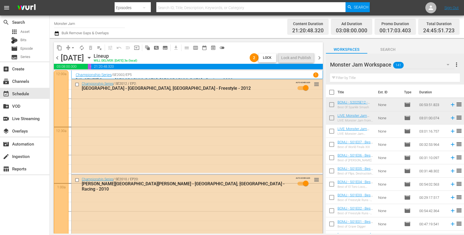
click at [210, 23] on div "Channel Title Monster Jam Bulk Remove Gaps & Overlaps" at bounding box center [164, 27] width 221 height 20
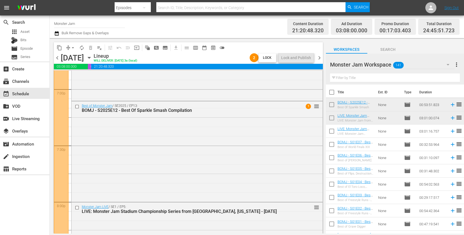
scroll to position [2120, 0]
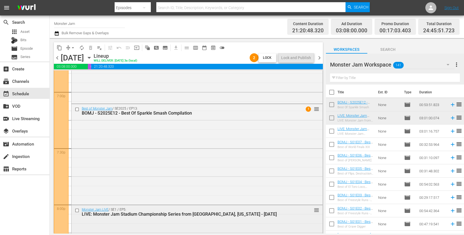
click at [170, 211] on div "Monster Jam LIVE / SE1 / EP5: LIVE: Monster Jam Stadium Championship Series fro…" at bounding box center [187, 212] width 211 height 9
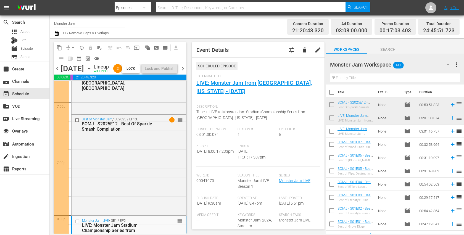
click at [222, 33] on div "Channel Title Monster Jam Bulk Remove Gaps & Overlaps" at bounding box center [164, 27] width 221 height 20
click at [190, 69] on span "Event Details tune delete edit Scheduled Episode External Title LIVE: Monster J…" at bounding box center [257, 136] width 138 height 196
